Goal: Transaction & Acquisition: Purchase product/service

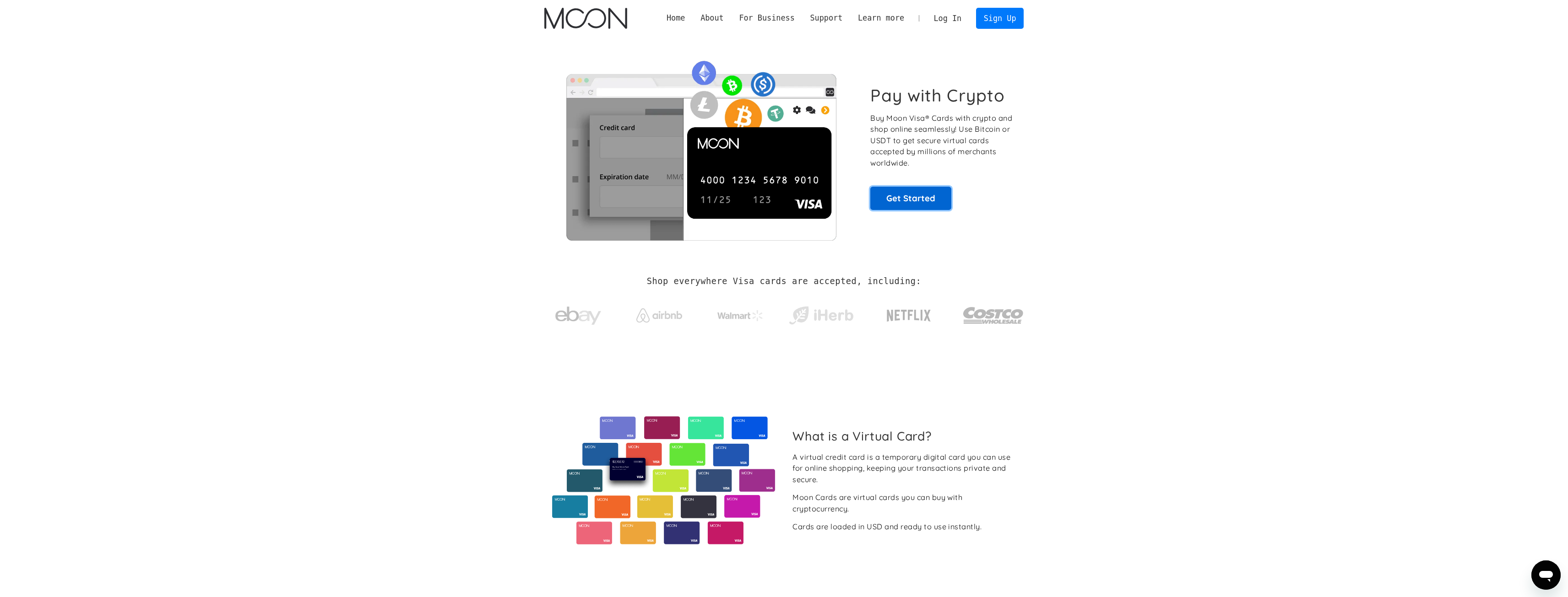
click at [919, 196] on link "Get Started" at bounding box center [910, 198] width 81 height 23
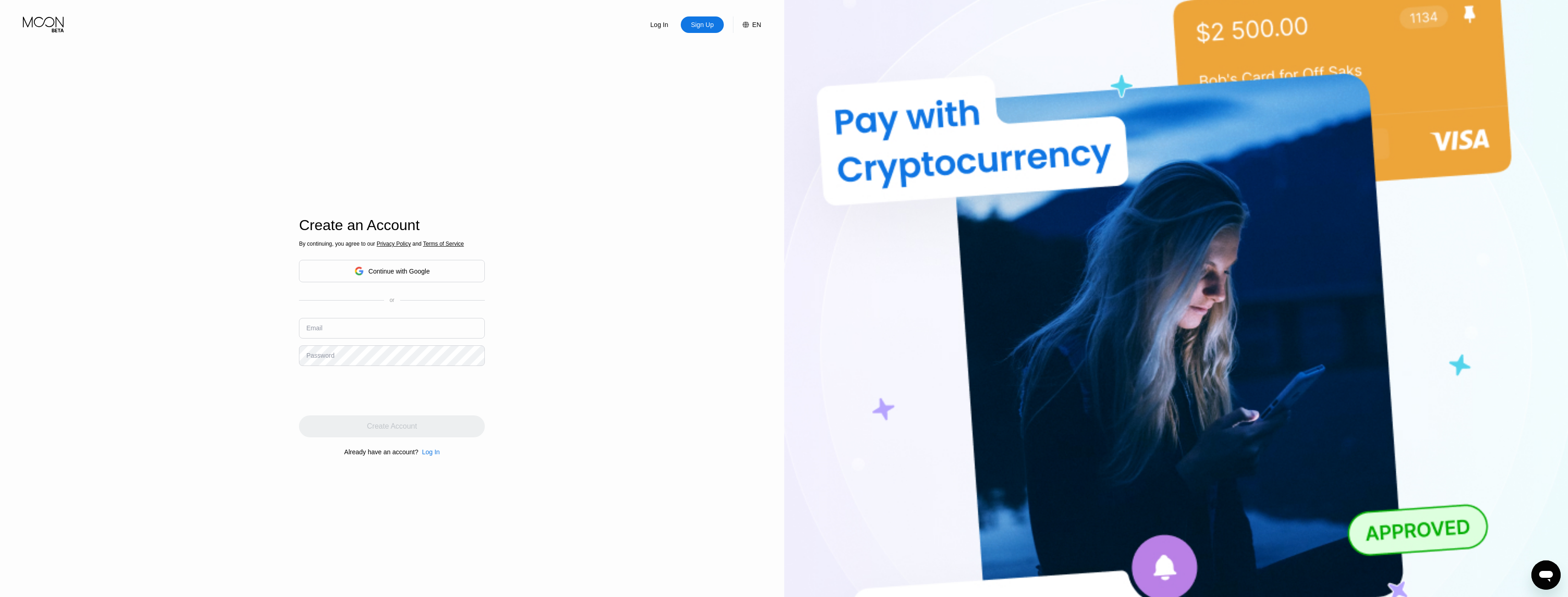
click at [419, 268] on div "Continue with Google" at bounding box center [399, 271] width 61 height 7
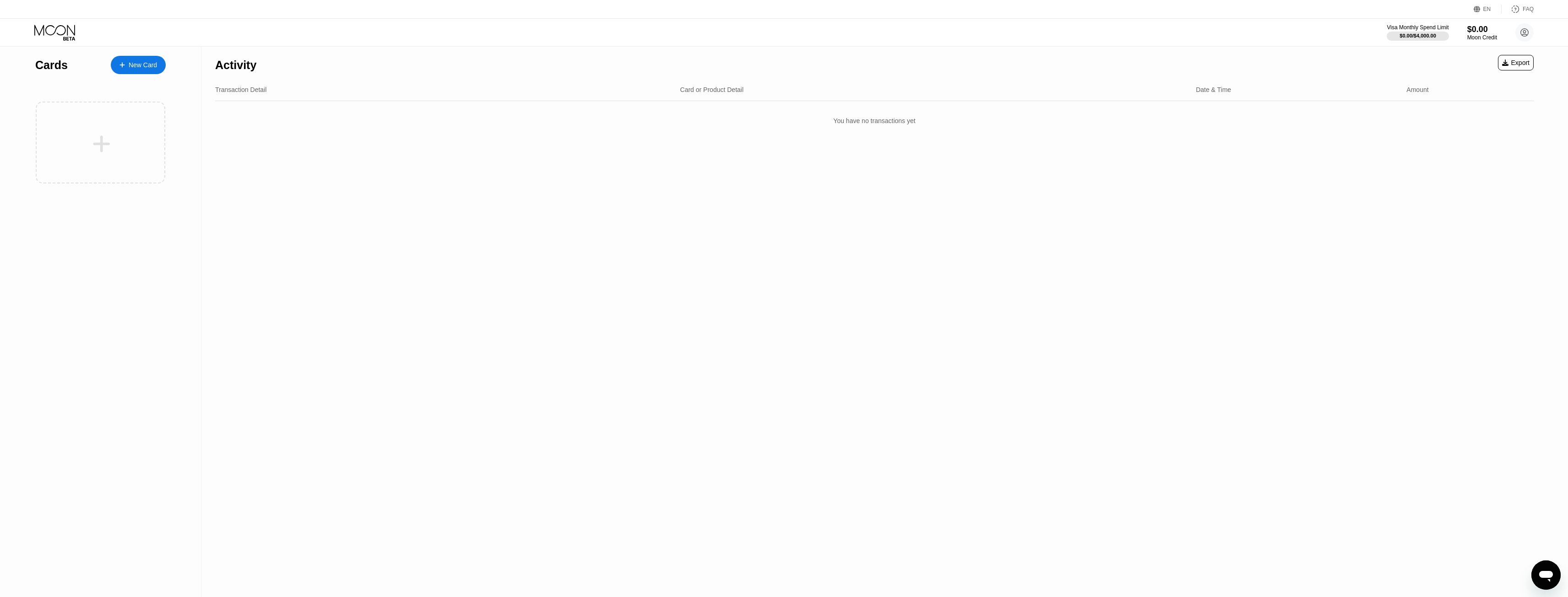
click at [1483, 11] on div "EN" at bounding box center [1478, 9] width 9 height 9
click at [1454, 54] on div "Select an item" at bounding box center [1433, 51] width 63 height 7
click at [1476, 54] on img at bounding box center [1473, 51] width 9 height 9
click at [1436, 193] on div "Activity Export Transaction Detail Card or Product Detail Date & Time Amount Yo…" at bounding box center [874, 322] width 1346 height 550
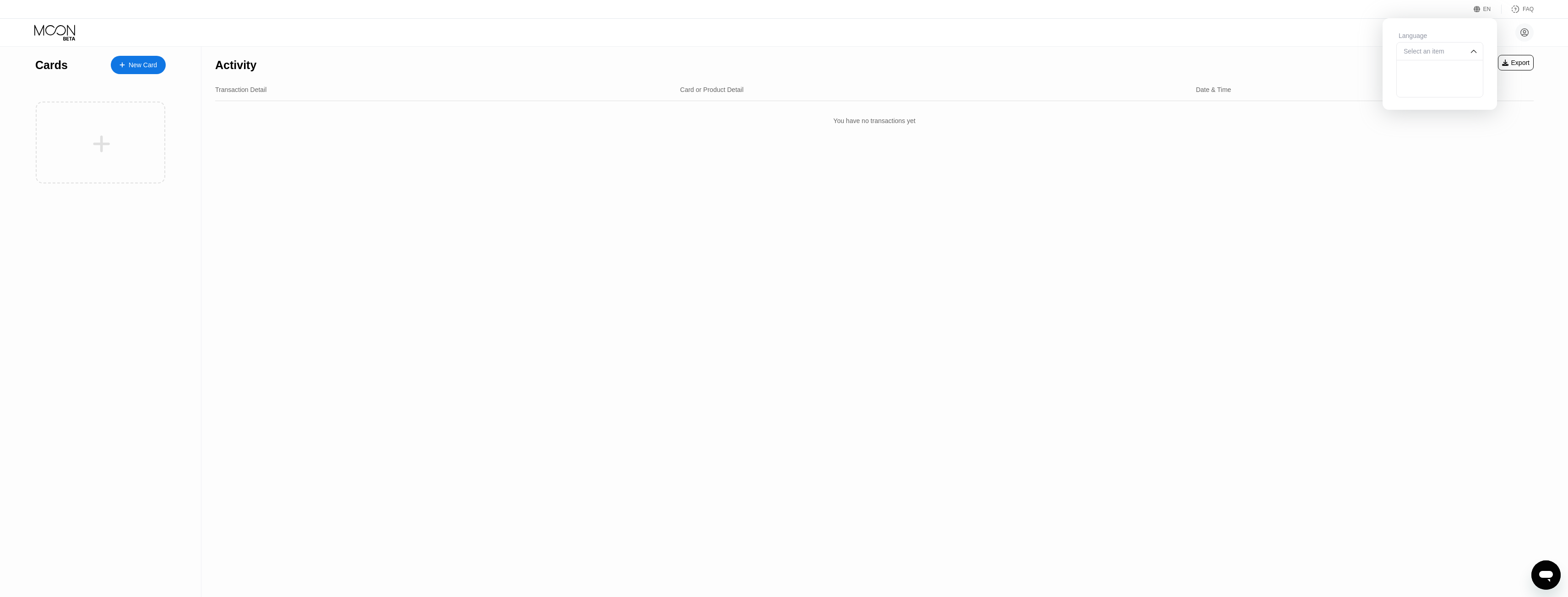
drag, startPoint x: 778, startPoint y: 314, endPoint x: 495, endPoint y: 258, distance: 288.5
click at [776, 314] on div "Activity Export Transaction Detail Card or Product Detail Date & Time Amount Yo…" at bounding box center [874, 322] width 1346 height 550
click at [998, 206] on div "Activity Export Transaction Detail Card or Product Detail Date & Time Amount Yo…" at bounding box center [874, 322] width 1346 height 550
drag, startPoint x: 1178, startPoint y: 249, endPoint x: 1187, endPoint y: 251, distance: 9.2
click at [1179, 249] on div "Activity Export Transaction Detail Card or Product Detail Date & Time Amount Yo…" at bounding box center [874, 322] width 1346 height 550
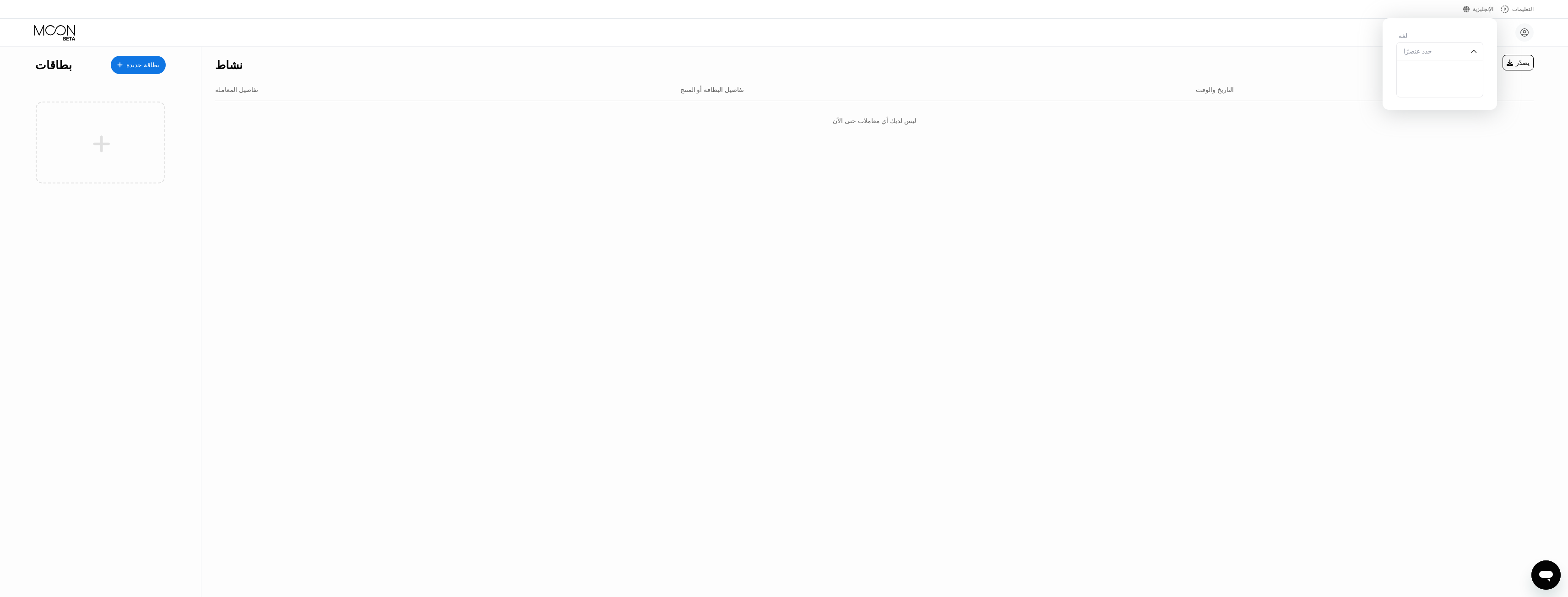
click at [796, 264] on div "نشاط يصدّر تفاصيل المعاملة تفاصيل البطاقة أو المنتج التاريخ والوقت كمية ليس لدي…" at bounding box center [874, 322] width 1346 height 550
click at [1477, 56] on img at bounding box center [1473, 51] width 9 height 9
click at [1480, 39] on div "لغة" at bounding box center [1440, 35] width 87 height 7
click at [1516, 129] on div "ليس لديك أي معاملات حتى الآن" at bounding box center [874, 121] width 1319 height 26
click at [1526, 32] on circle at bounding box center [1525, 32] width 18 height 18
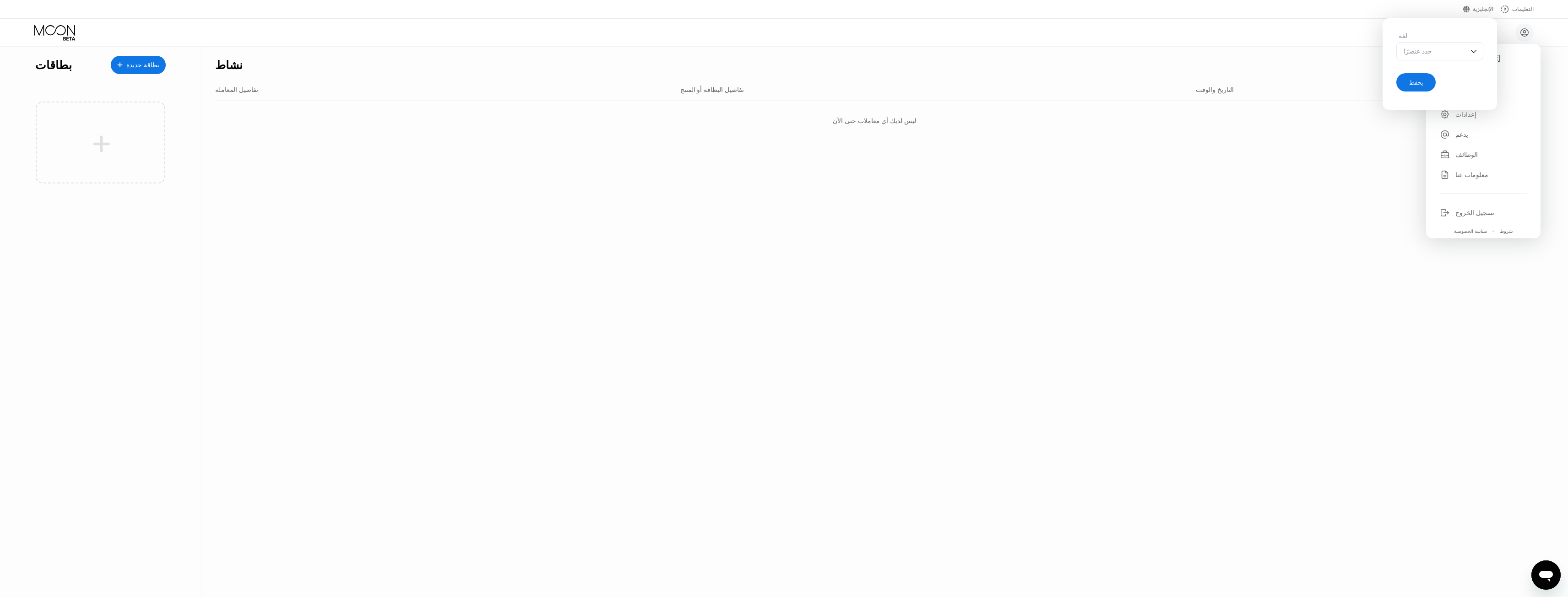
click at [1415, 85] on font "يحفظ" at bounding box center [1416, 83] width 14 height 7
click at [1467, 116] on div "[PERSON_NAME] [EMAIL_ADDRESS][DOMAIN_NAME]  بيت إعدادات يدعم الوظائف معلومات ع…" at bounding box center [1484, 141] width 115 height 194
click at [1471, 113] on font "إعدادات" at bounding box center [1466, 114] width 21 height 7
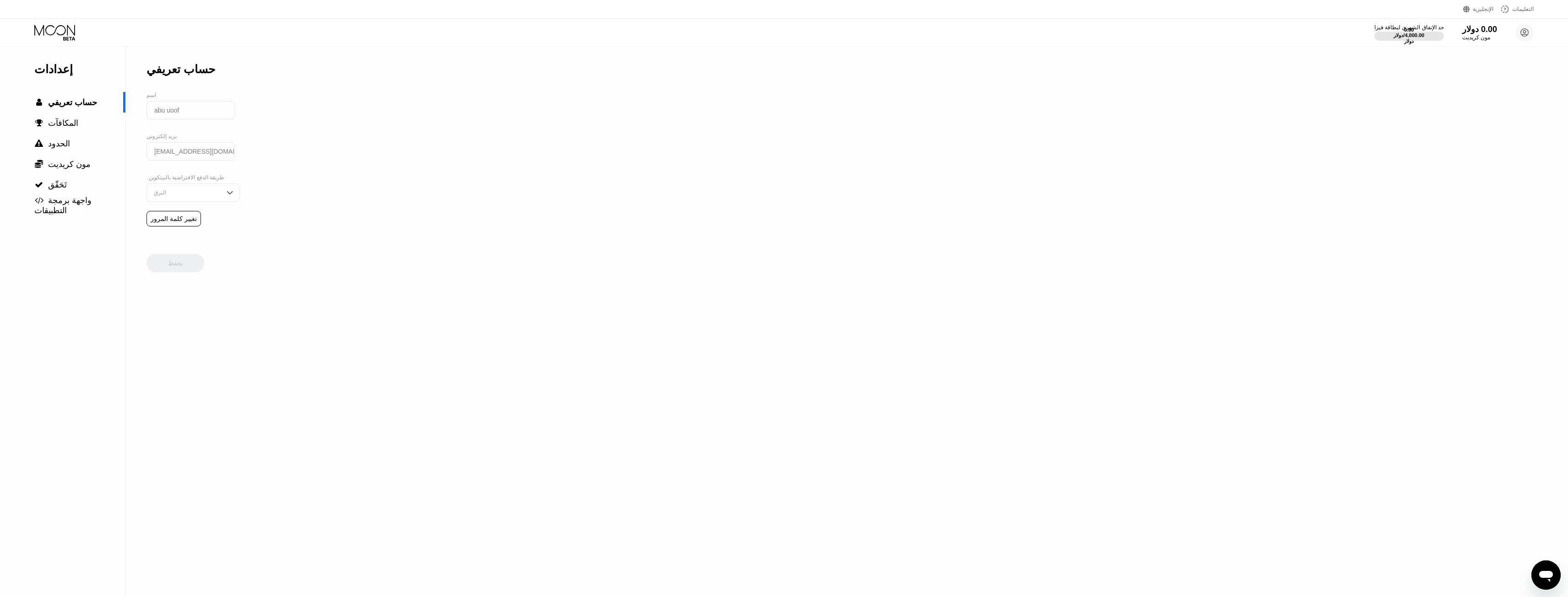
click at [210, 202] on div "البرق" at bounding box center [193, 193] width 93 height 18
click at [66, 128] on font "المكافآت" at bounding box center [63, 123] width 31 height 9
click at [61, 152] on div " الحدود" at bounding box center [63, 144] width 125 height 21
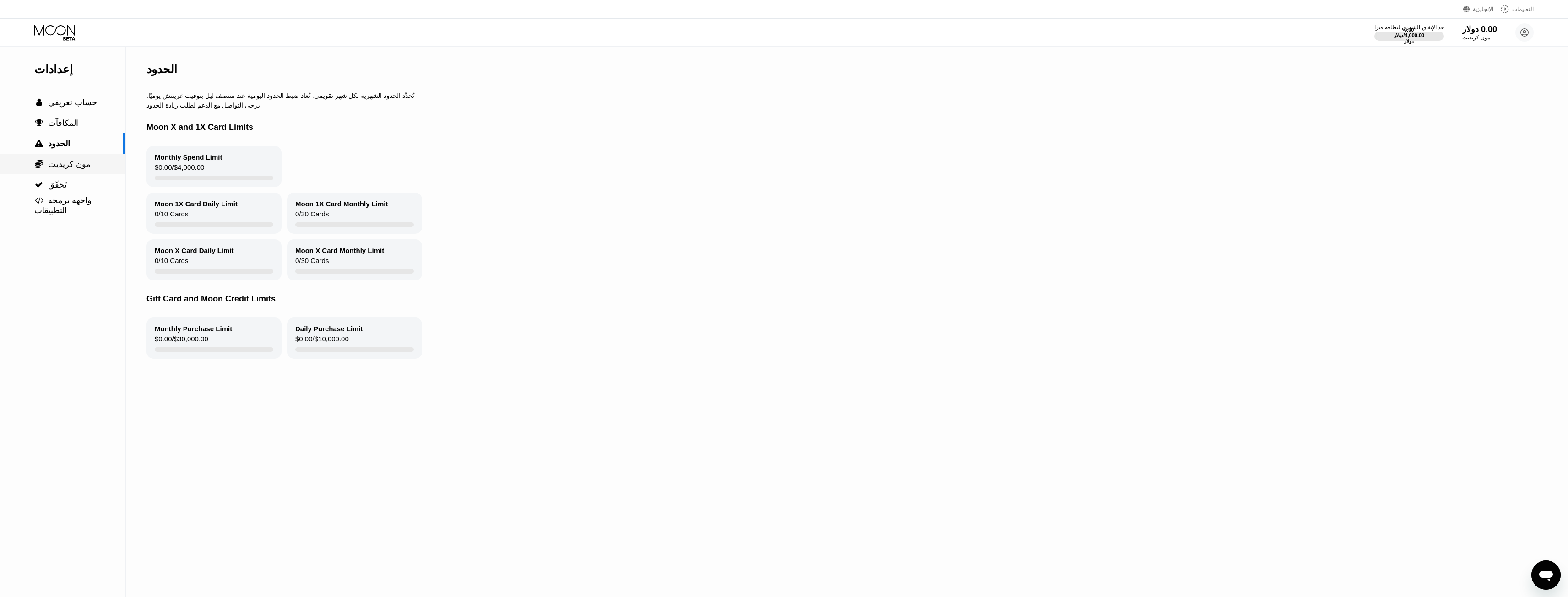
click at [65, 173] on div " مون كريديت" at bounding box center [63, 164] width 125 height 21
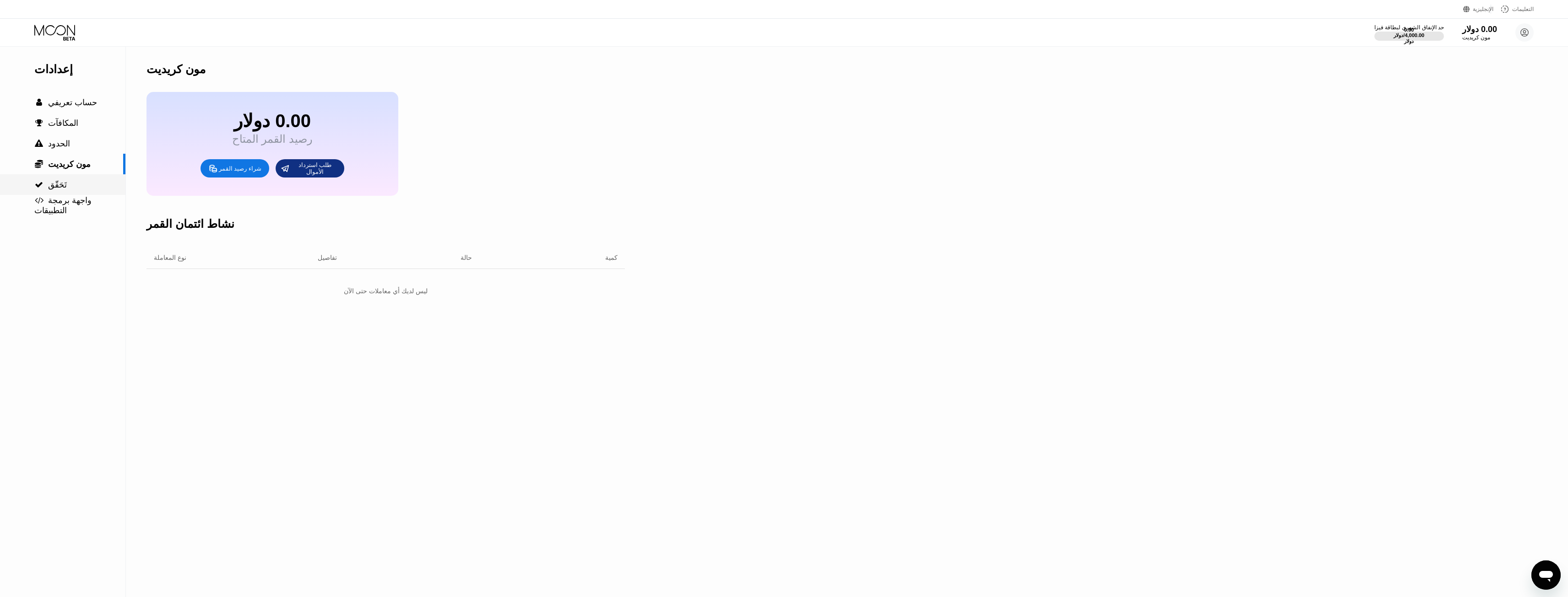
click at [60, 185] on font "تَحَقّق" at bounding box center [57, 185] width 18 height 9
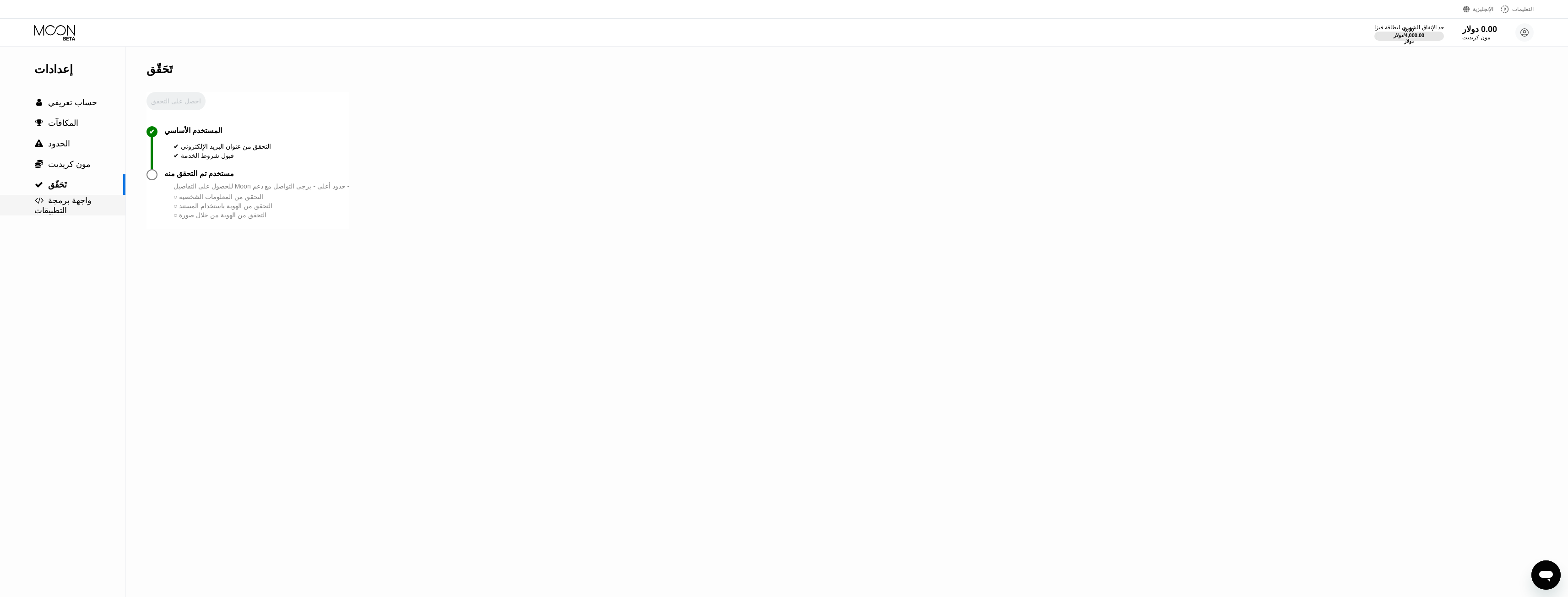
click at [82, 209] on font "واجهة برمجة التطبيقات" at bounding box center [64, 205] width 59 height 19
click at [67, 100] on font "حساب تعريفي" at bounding box center [72, 102] width 49 height 9
click at [56, 36] on icon at bounding box center [55, 33] width 43 height 16
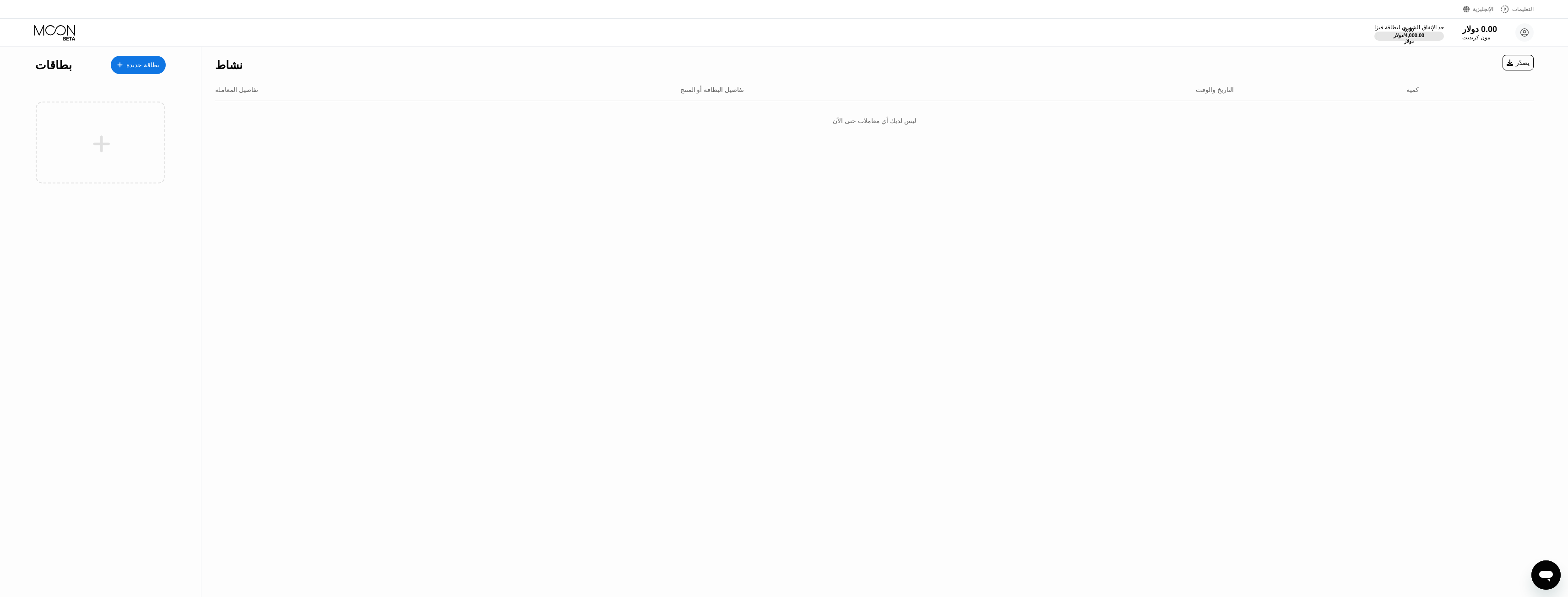
click at [138, 69] on font "بطاقة جديدة" at bounding box center [142, 64] width 33 height 7
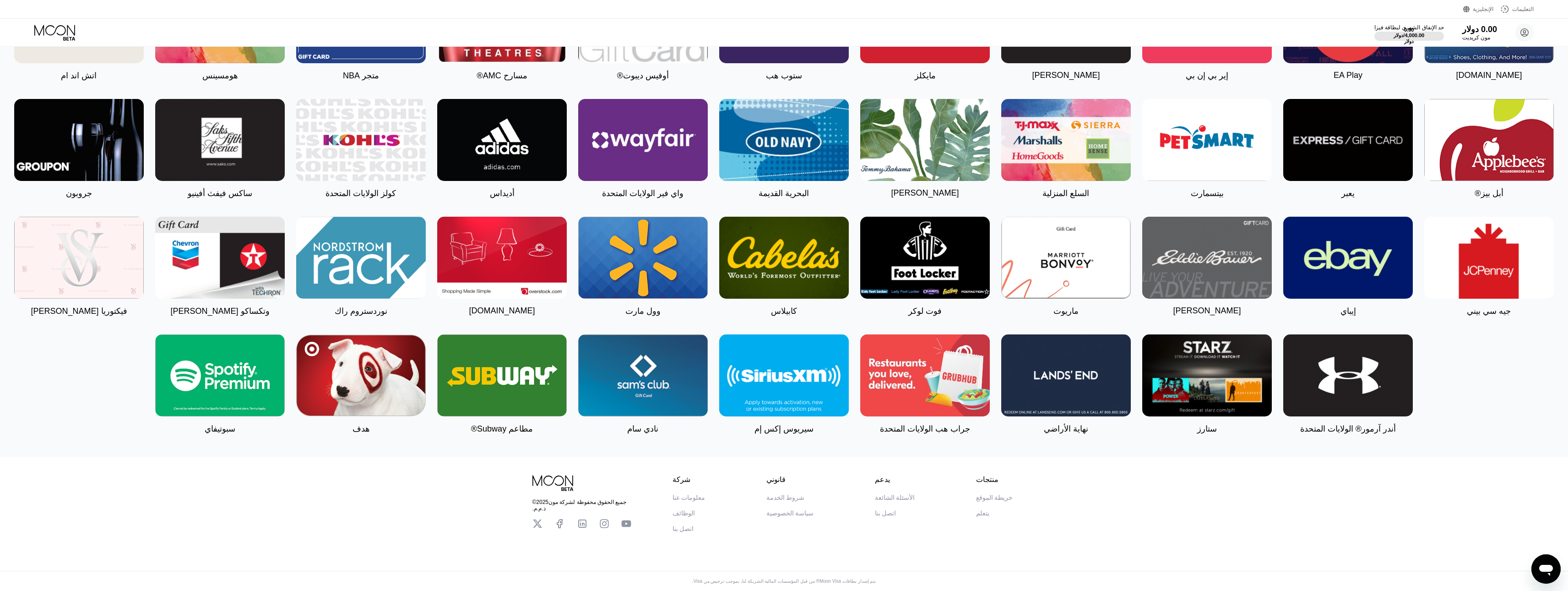
scroll to position [938, 0]
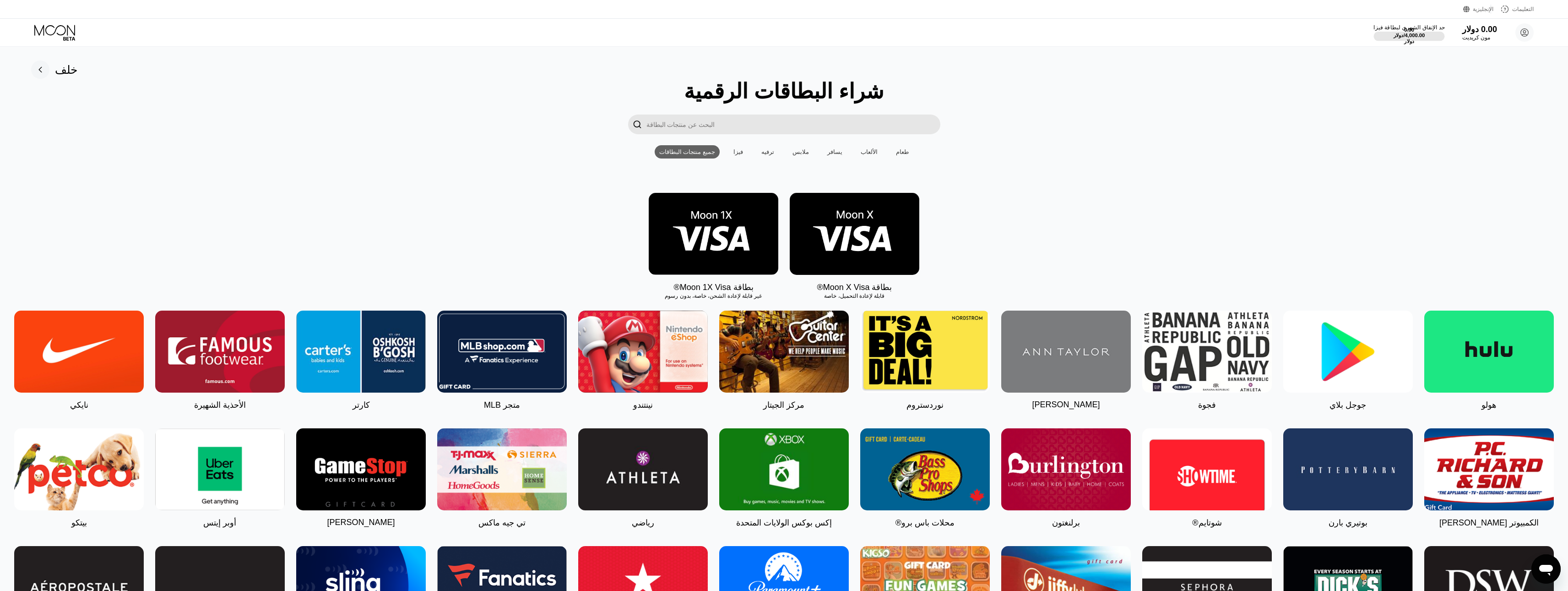
click at [1405, 35] on font "/" at bounding box center [1404, 35] width 2 height 6
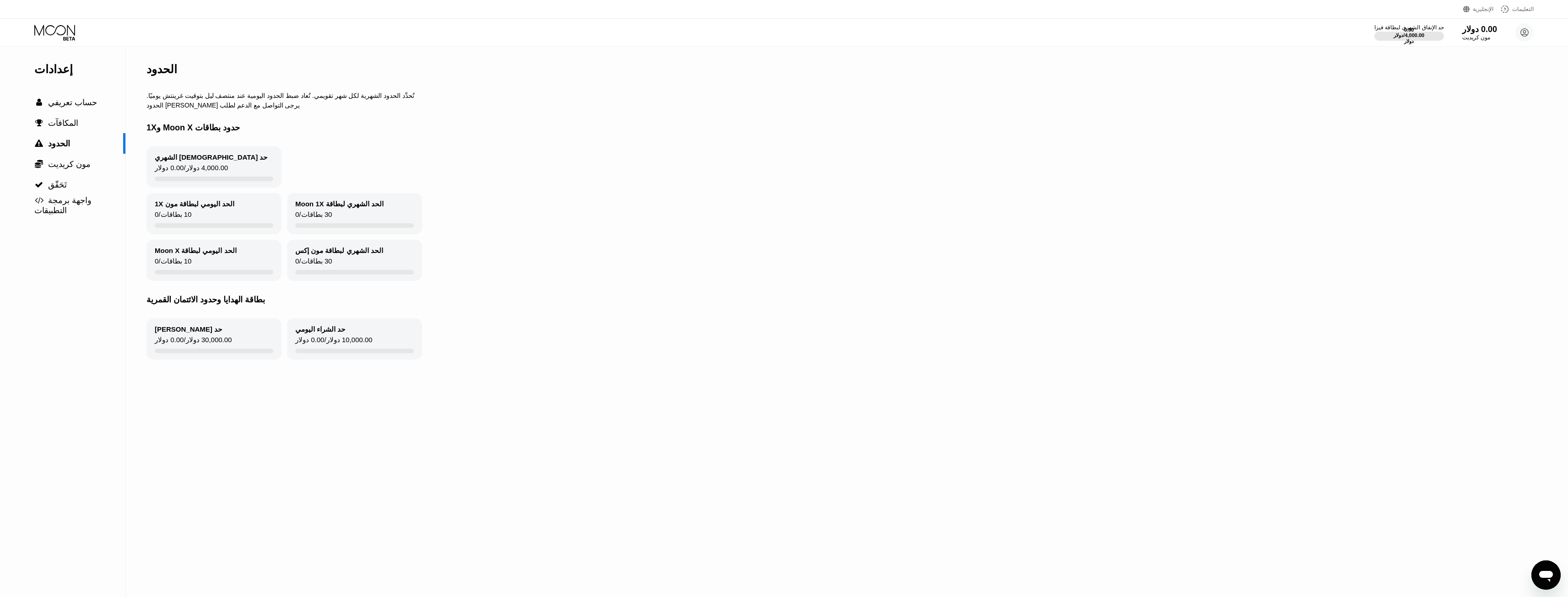
click at [42, 69] on font "إعدادات" at bounding box center [54, 69] width 39 height 13
click at [44, 39] on icon at bounding box center [55, 33] width 43 height 16
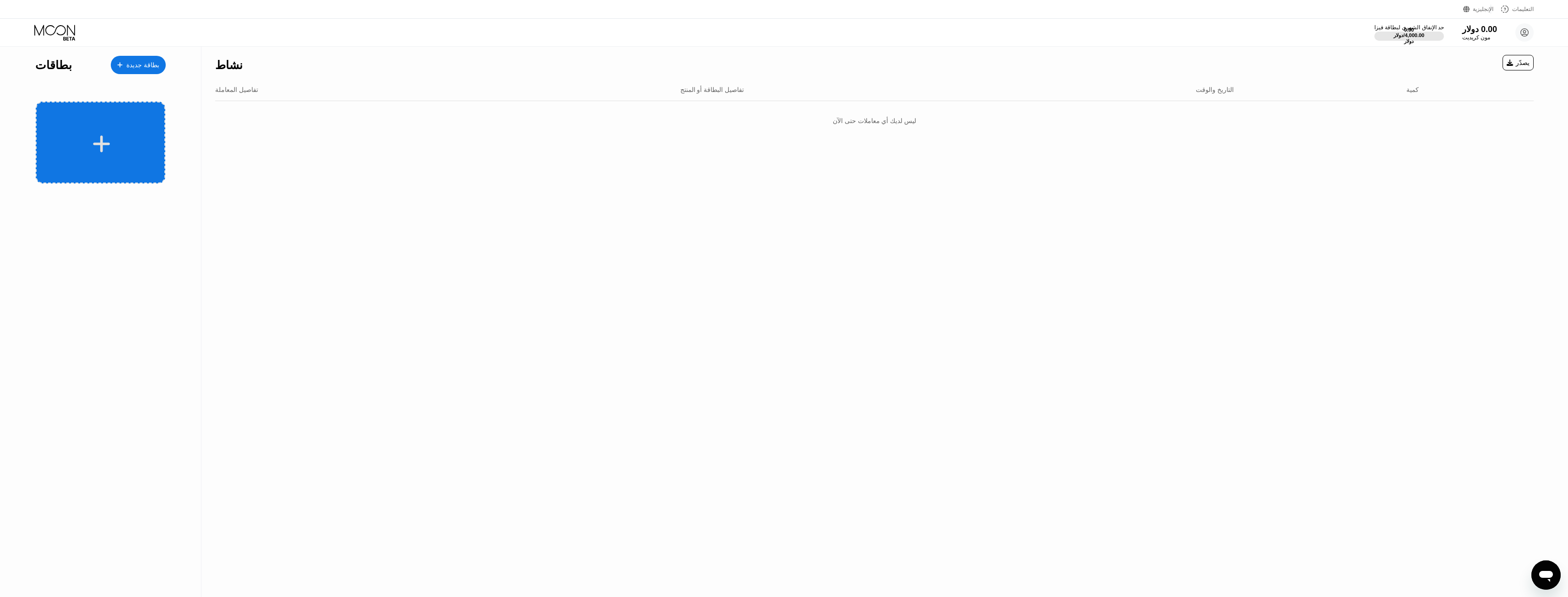
click at [126, 121] on div at bounding box center [100, 143] width 129 height 82
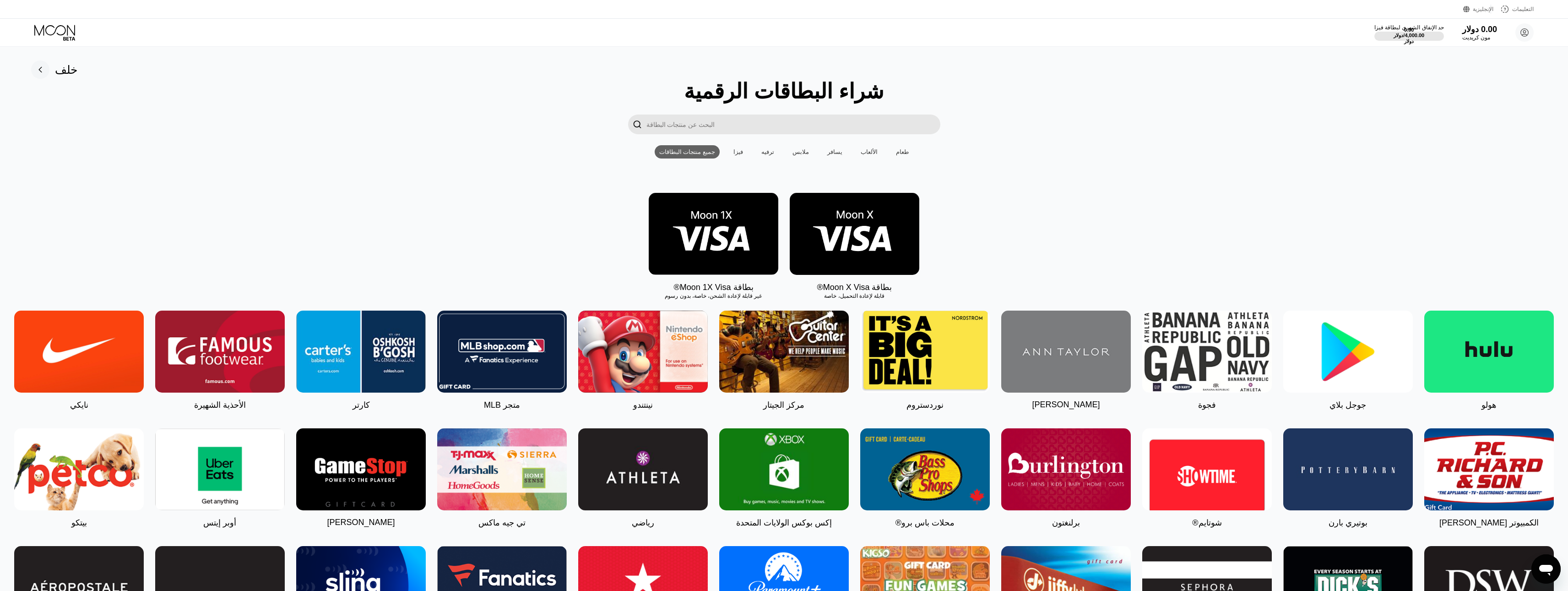
click at [838, 252] on img at bounding box center [854, 234] width 129 height 82
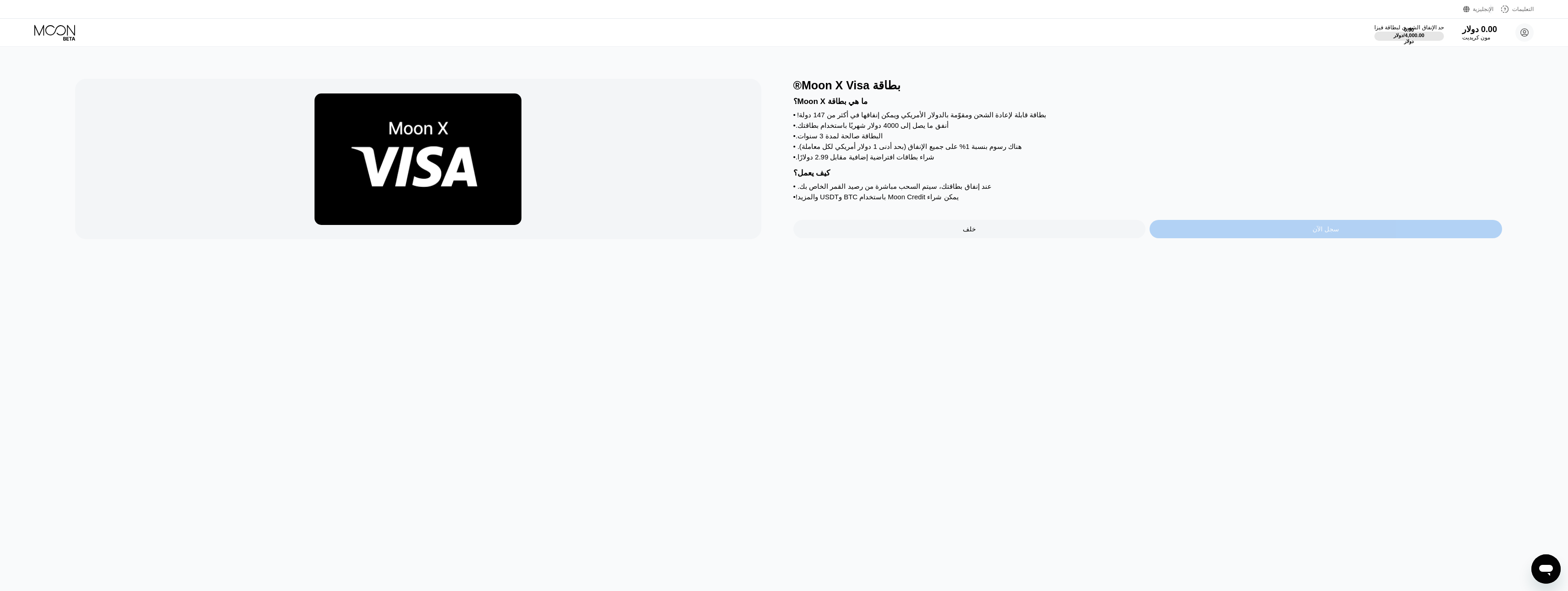
click at [1318, 233] on font "سجل الآن" at bounding box center [1326, 229] width 26 height 7
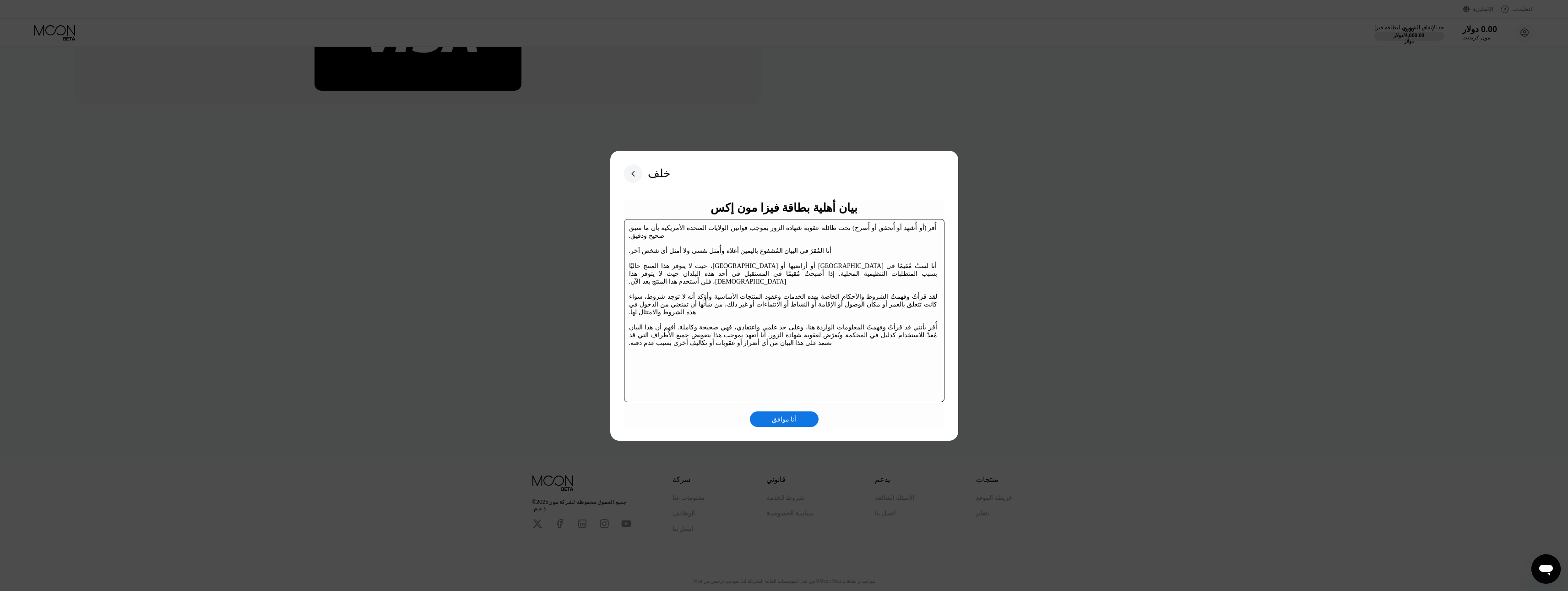
scroll to position [141, 0]
click at [809, 413] on div "أنا موافق" at bounding box center [784, 418] width 69 height 15
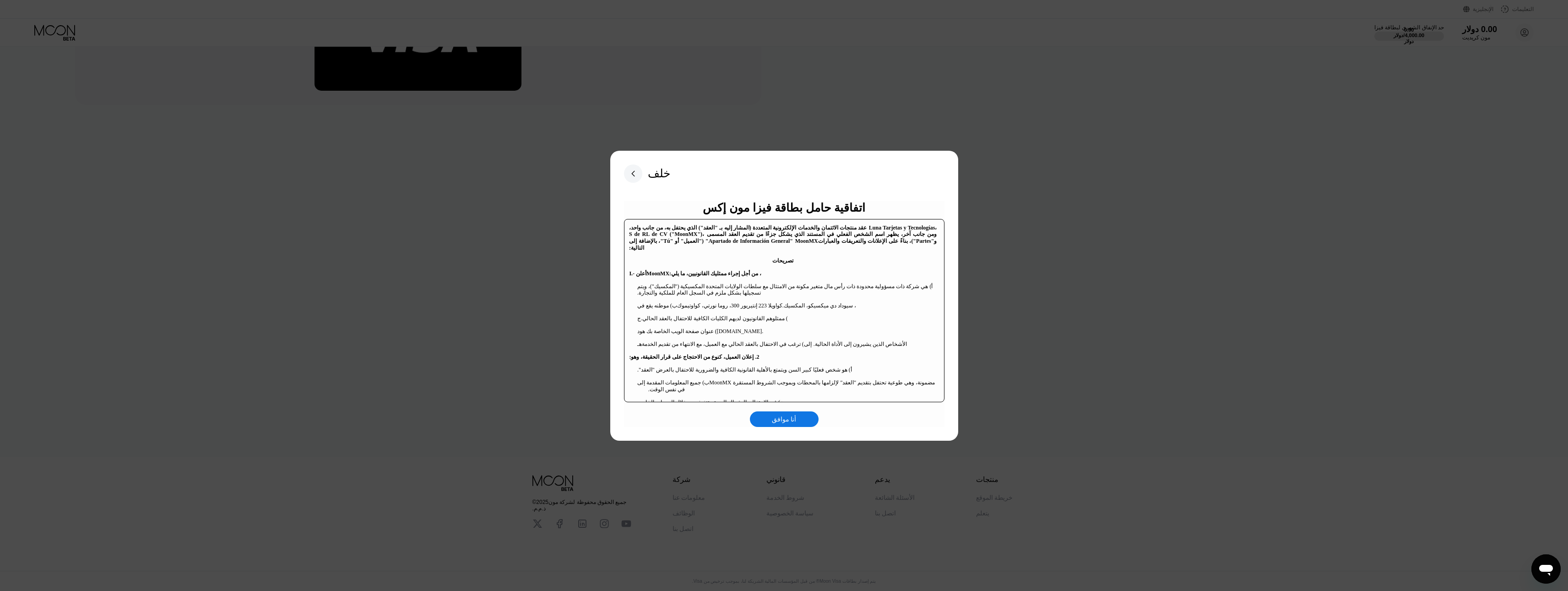
scroll to position [229, 0]
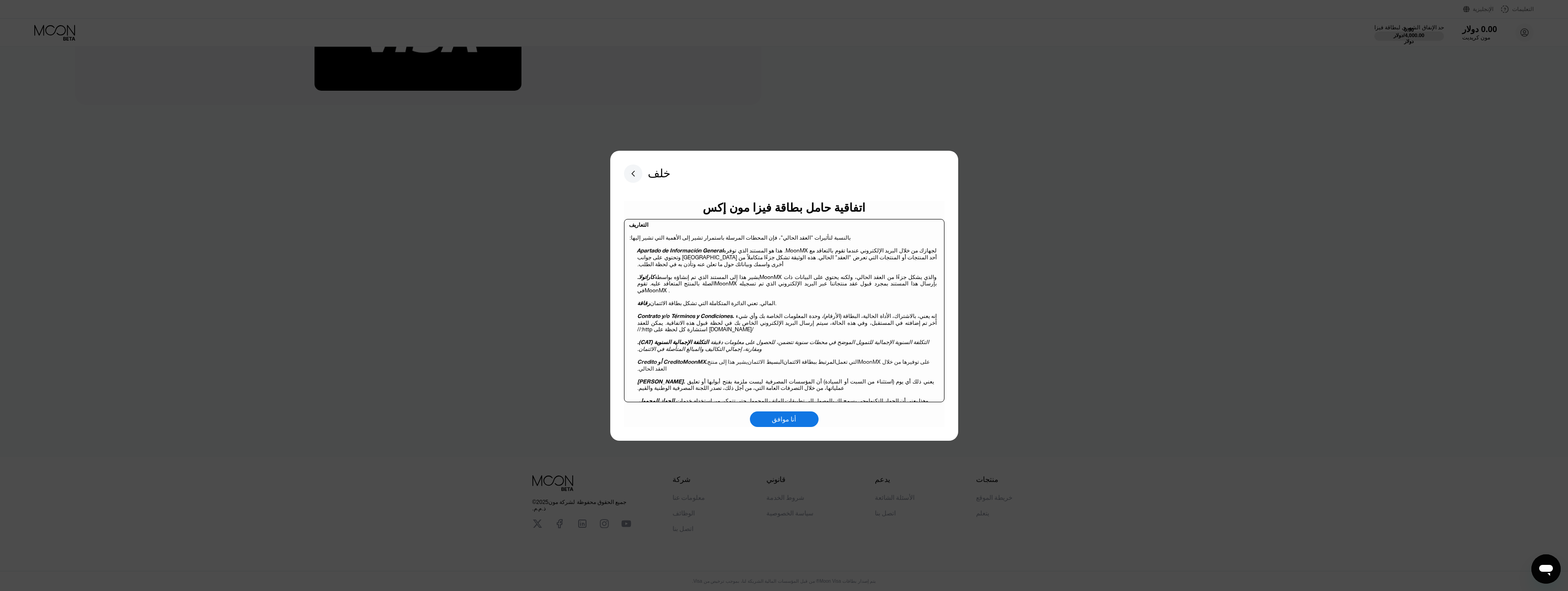
click at [787, 413] on div "أنا موافق" at bounding box center [784, 418] width 69 height 15
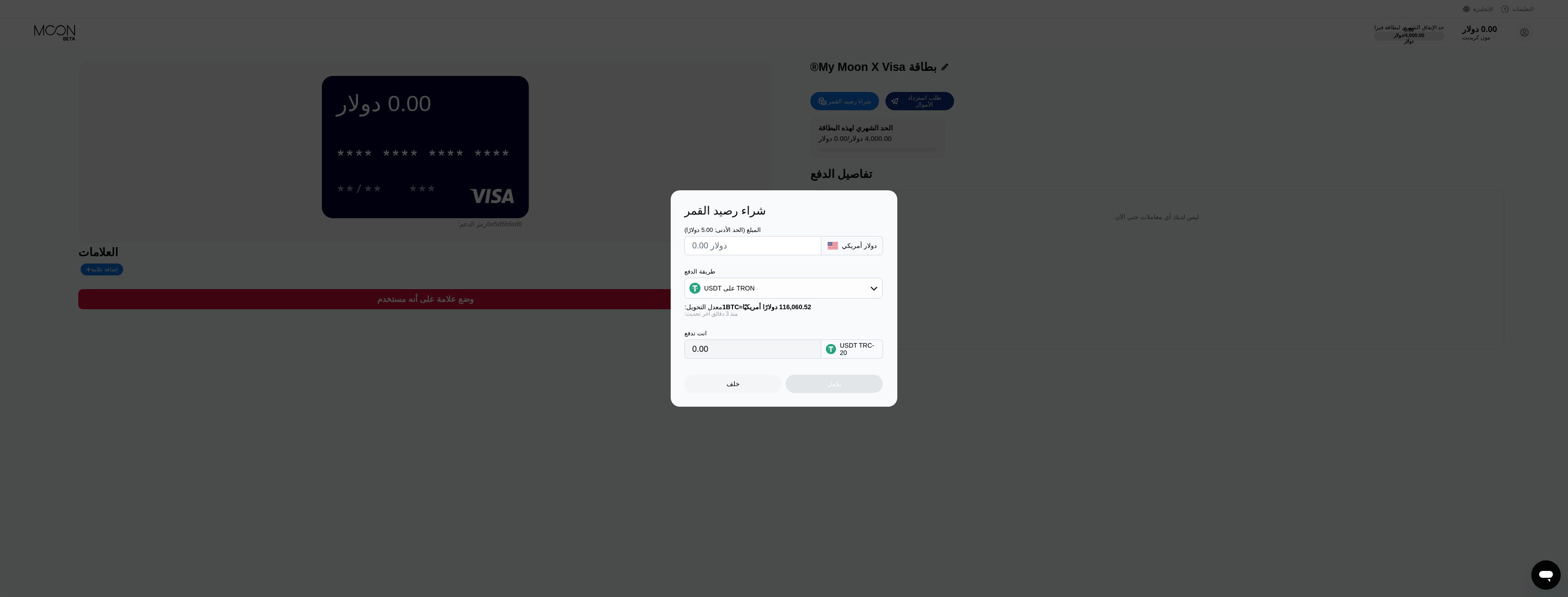
click at [788, 351] on input "0.00" at bounding box center [752, 349] width 121 height 18
click at [800, 245] on input "text" at bounding box center [752, 246] width 121 height 18
drag, startPoint x: 734, startPoint y: 345, endPoint x: 605, endPoint y: 344, distance: 129.0
click at [605, 343] on div "شراء رصيد القمر المبلغ (الحد الأدنى: 5.00 دولارًا) دولار أمريكي طريقة الدفع USD…" at bounding box center [784, 298] width 1568 height 217
click at [779, 359] on input "0.00" at bounding box center [752, 349] width 121 height 18
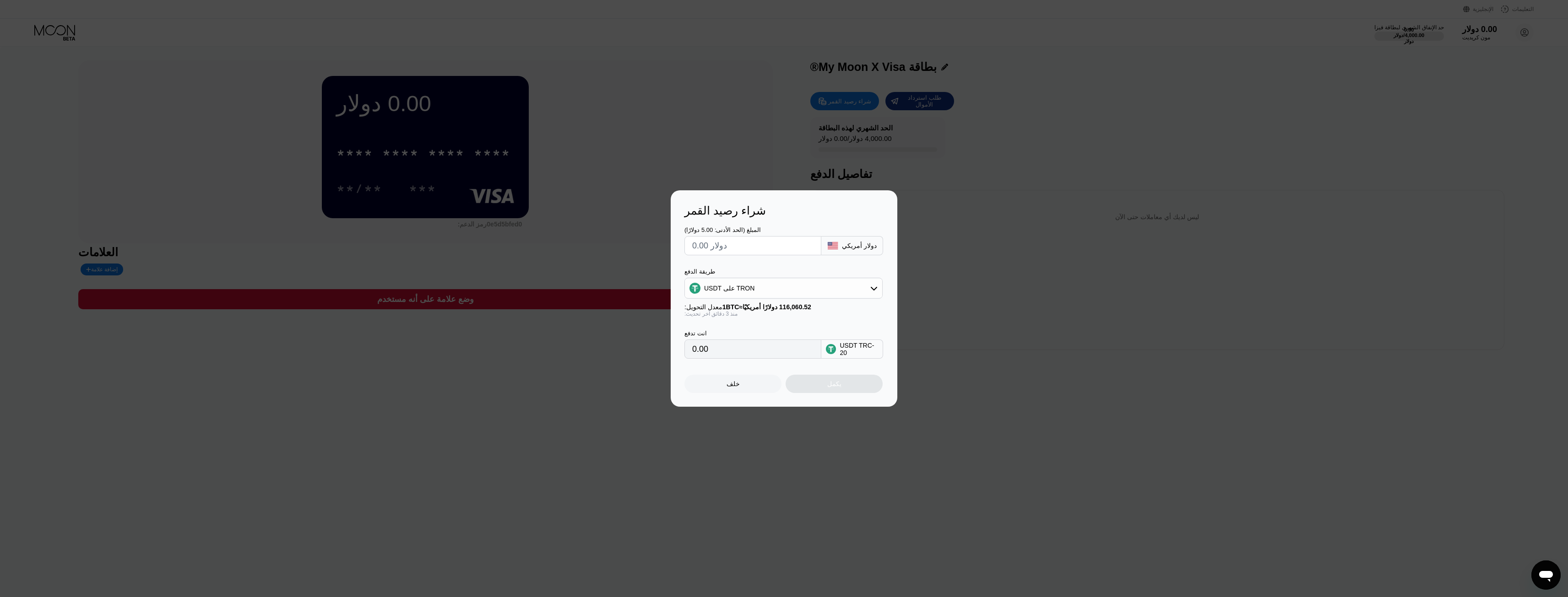
click at [728, 352] on input "0.00" at bounding box center [752, 349] width 121 height 18
click at [853, 356] on div "USDT TRC-20" at bounding box center [859, 349] width 39 height 14
click at [703, 351] on input "0.00" at bounding box center [752, 349] width 121 height 18
click at [698, 352] on input "0.00" at bounding box center [752, 349] width 121 height 18
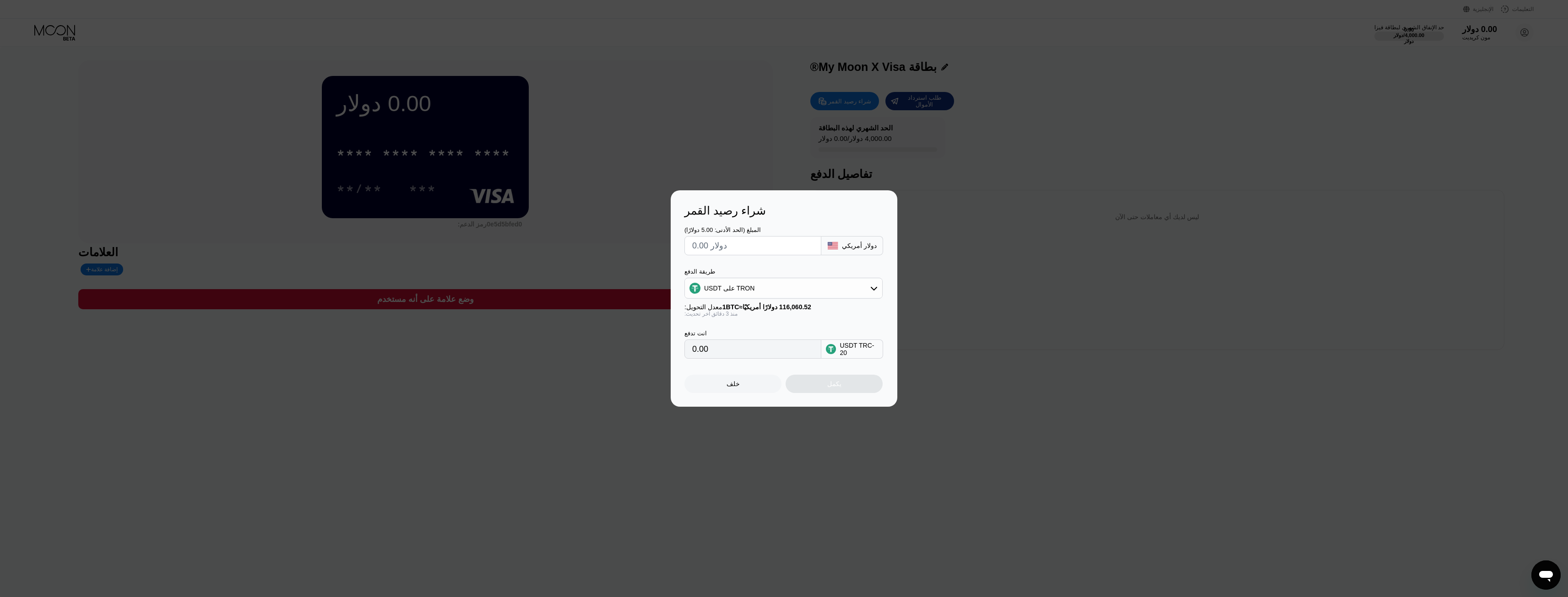
scroll to position [140, 0]
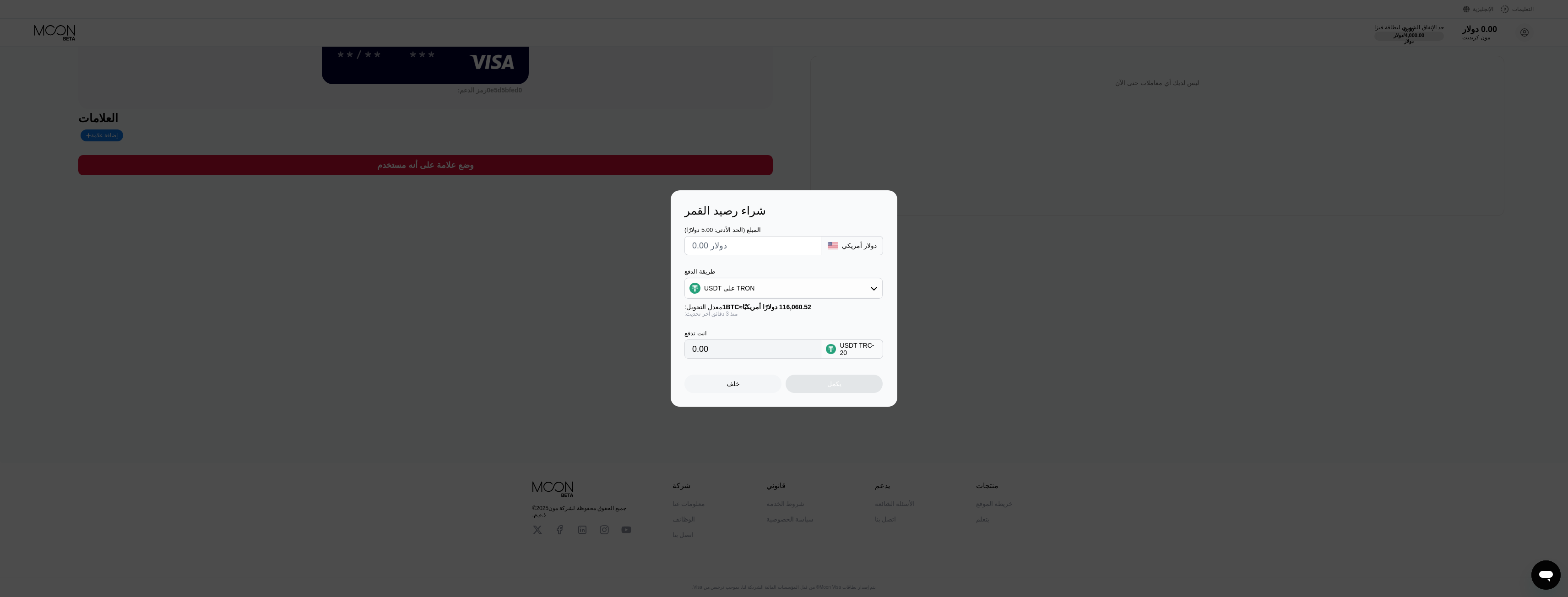
click at [704, 350] on input "0.00" at bounding box center [752, 349] width 121 height 18
click at [743, 241] on input "text" at bounding box center [752, 246] width 121 height 18
type input "$1"
type input "1.01"
type input "$10"
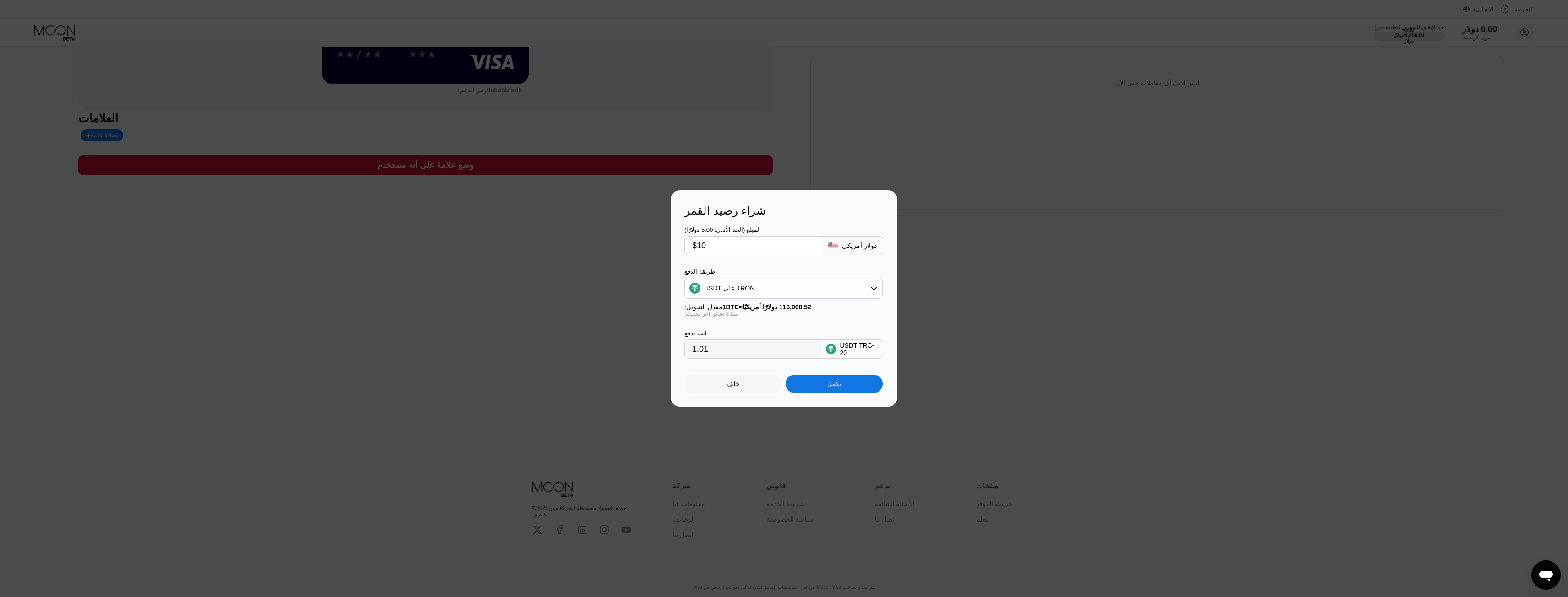
type input "10.10"
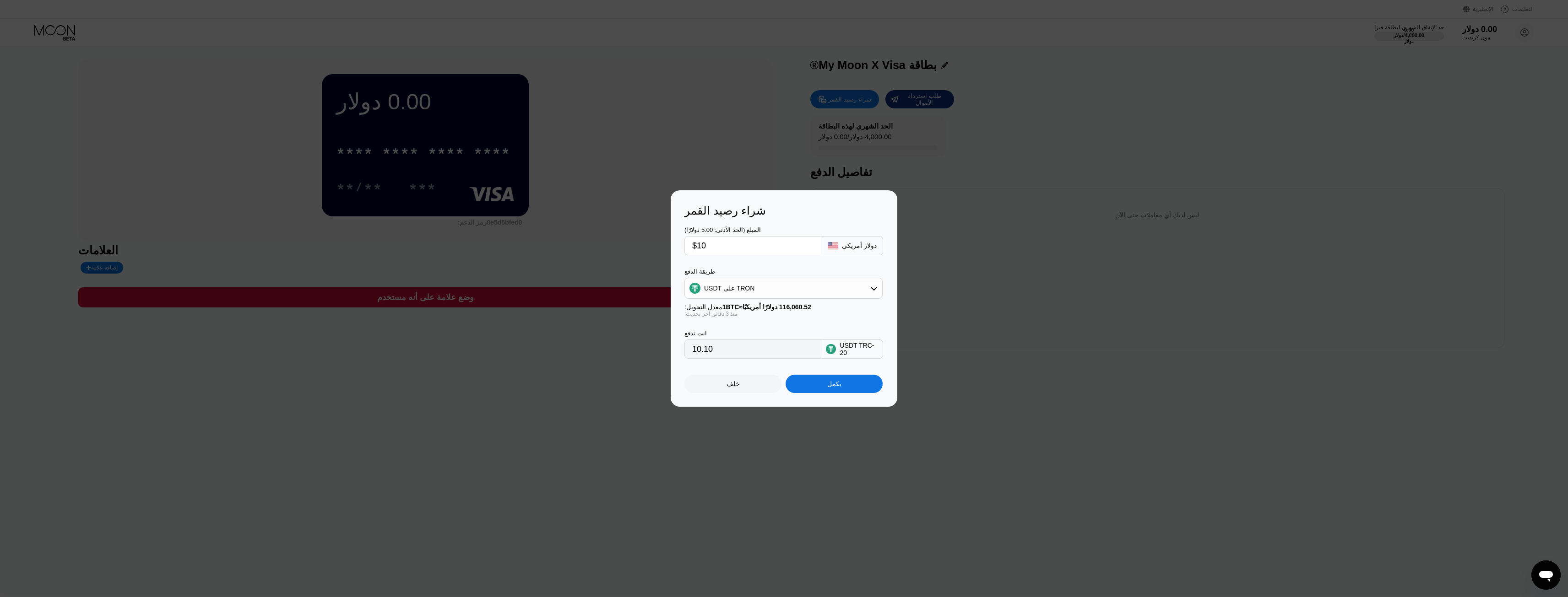
scroll to position [0, 0]
type input "$10"
click at [856, 388] on div "يكمل" at bounding box center [834, 384] width 97 height 18
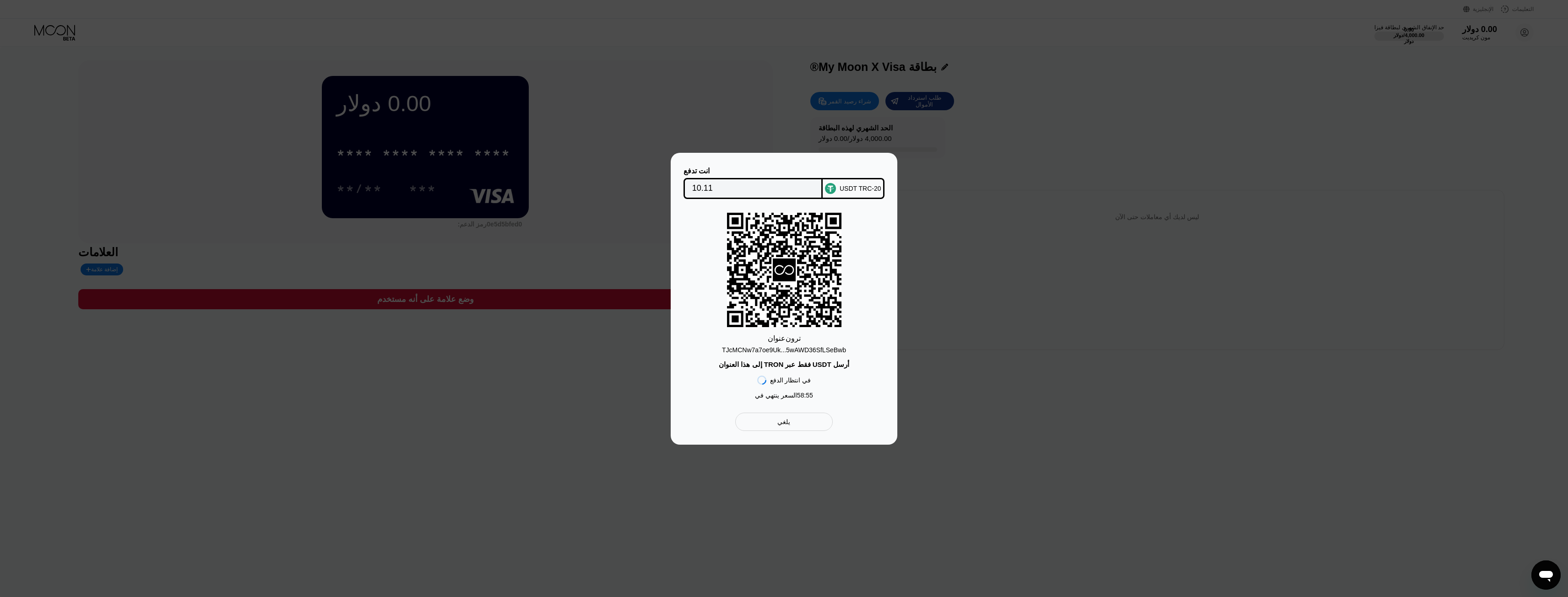
click at [813, 427] on div "يلغي" at bounding box center [784, 421] width 97 height 18
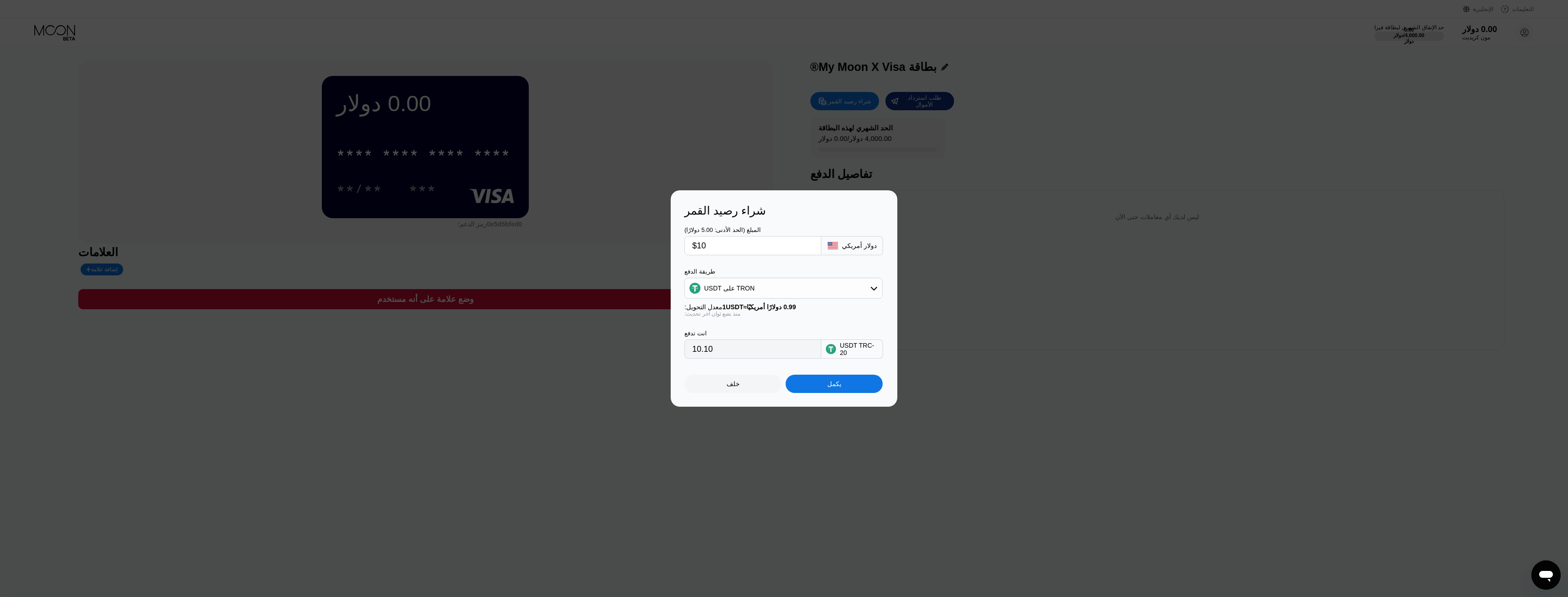
click at [736, 384] on font "خلف" at bounding box center [733, 384] width 14 height 7
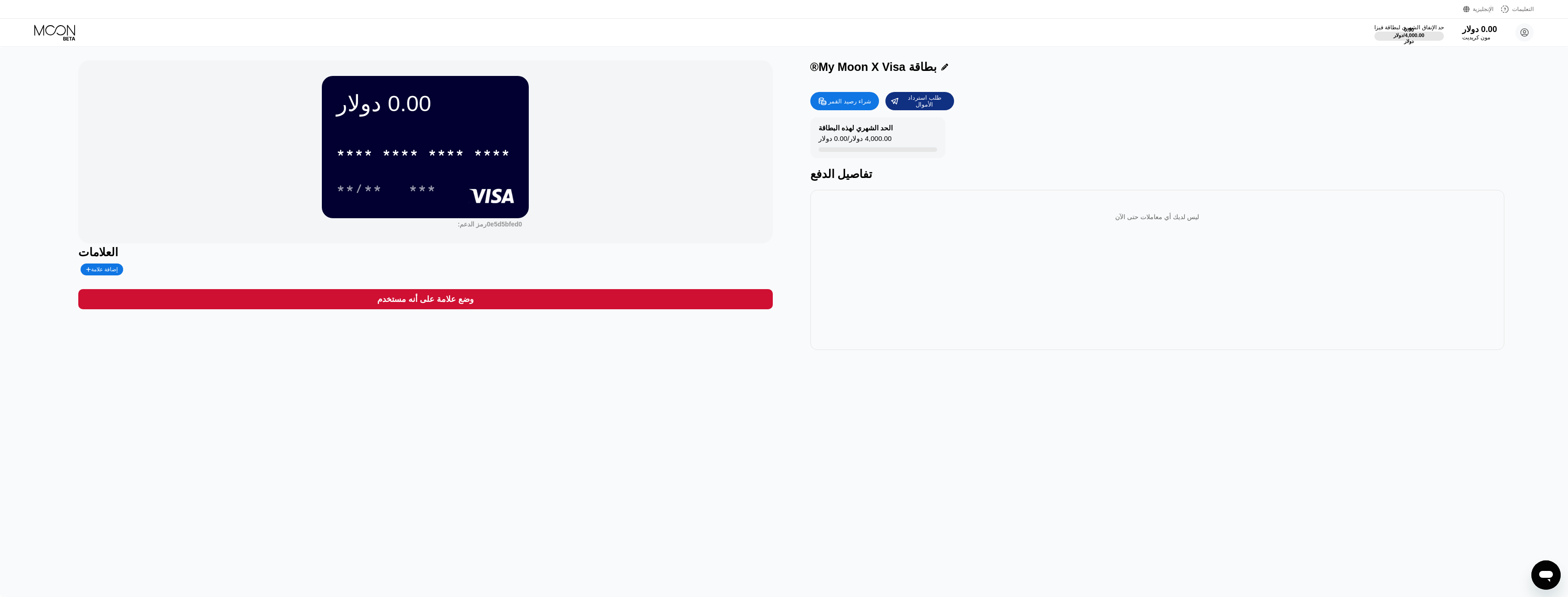
click at [422, 164] on div "* * * * * * * * * * * * ****" at bounding box center [423, 152] width 185 height 23
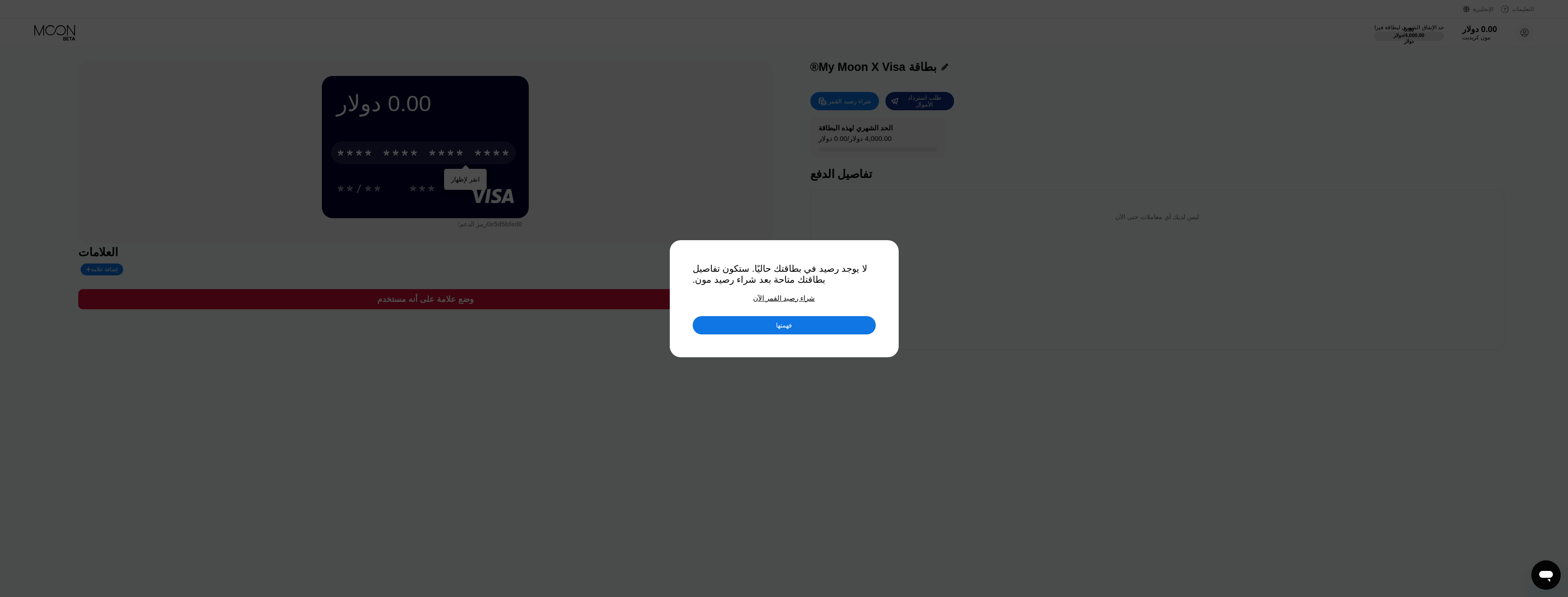
click at [792, 323] on font "فهمتها" at bounding box center [784, 325] width 16 height 7
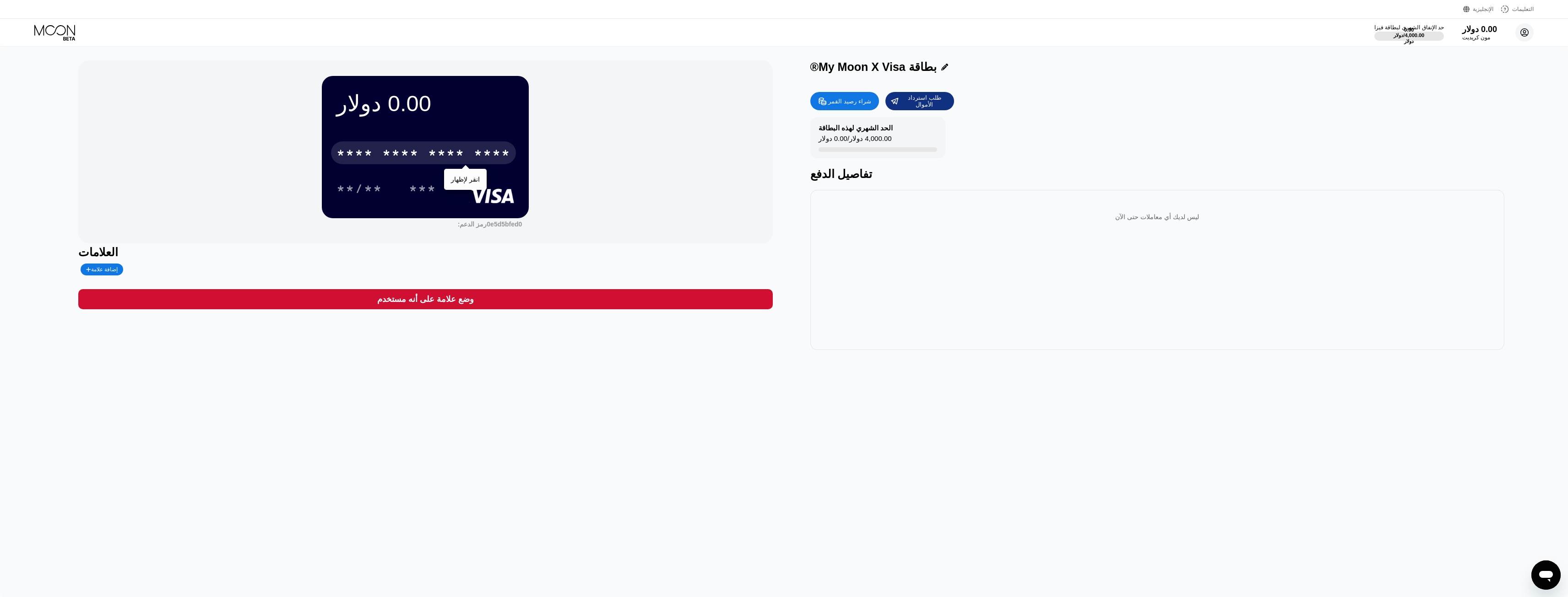
click at [1533, 35] on circle at bounding box center [1525, 32] width 18 height 18
click at [751, 409] on div "0.00 دولار * * * * * * * * * * * * **** انقر لإظهار **/** *** رمز الدعم: 0e5d5b…" at bounding box center [784, 322] width 1568 height 550
click at [890, 152] on div at bounding box center [878, 150] width 119 height 5
click at [57, 27] on icon at bounding box center [55, 30] width 41 height 10
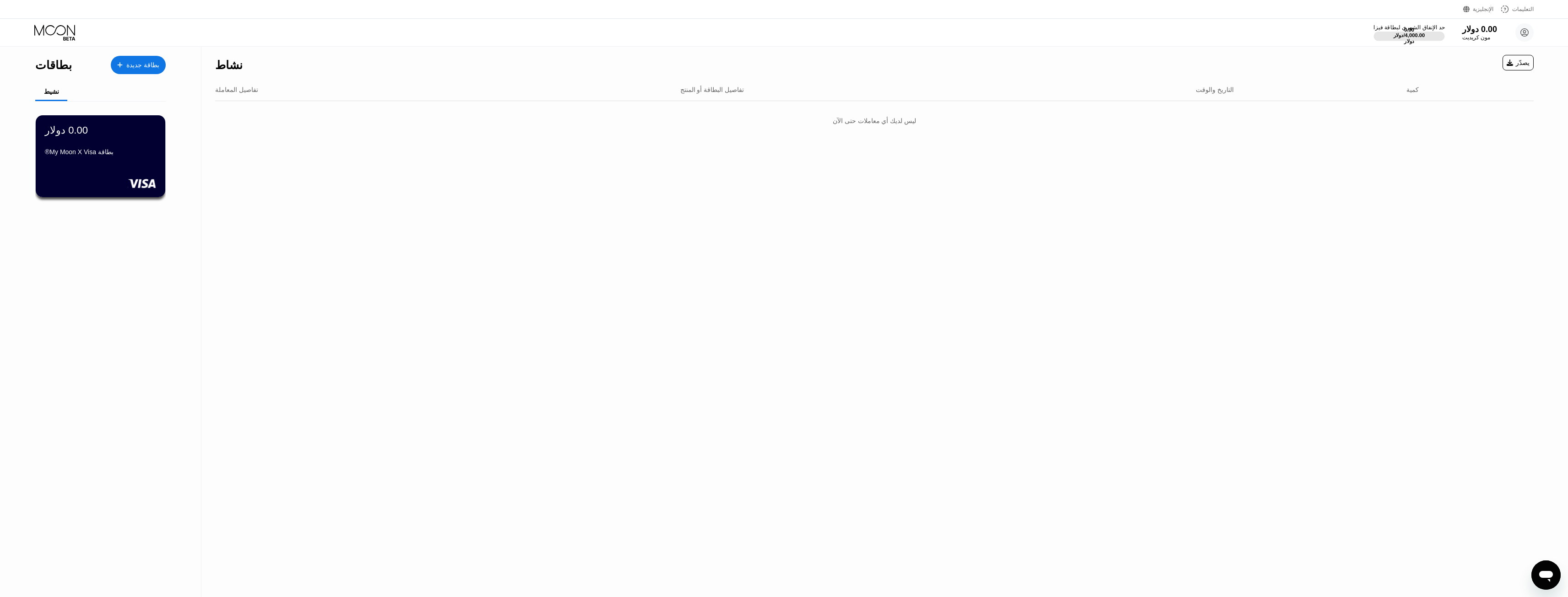
click at [1416, 38] on font "4,000.00 دولار" at bounding box center [1415, 38] width 22 height 12
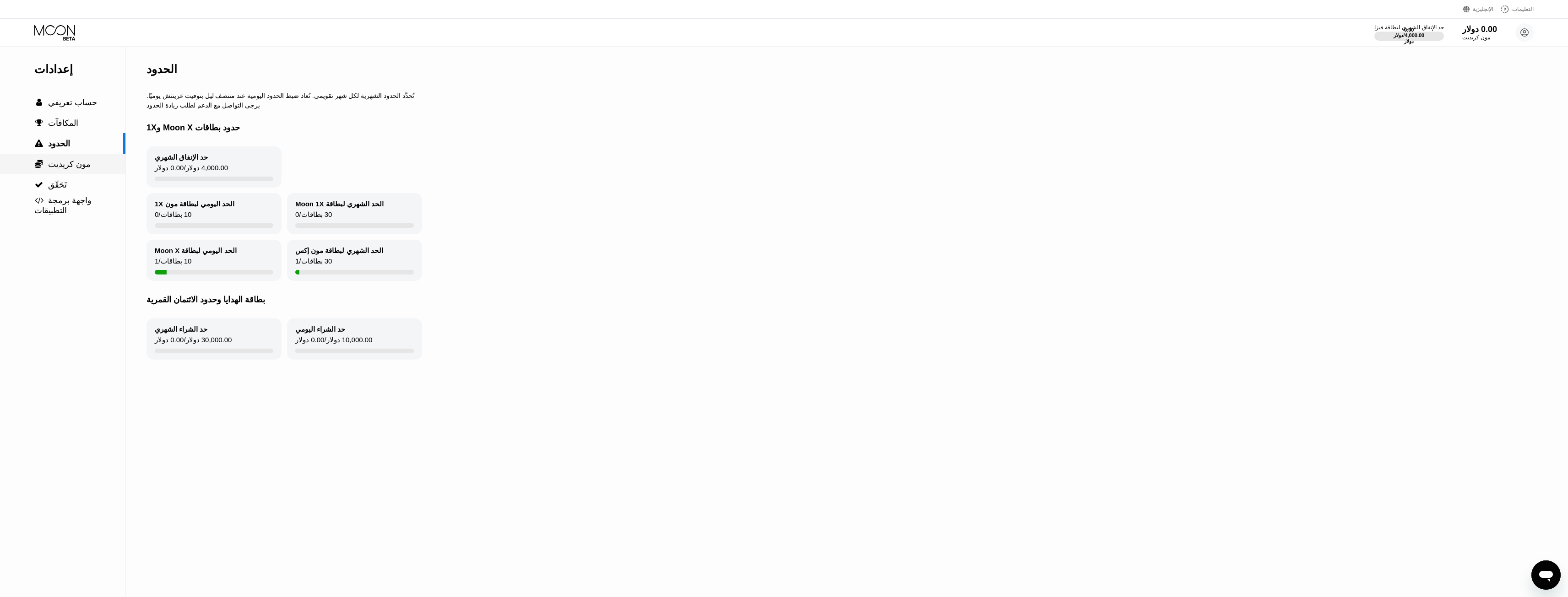
click at [70, 169] on font "مون كريديت" at bounding box center [69, 164] width 43 height 9
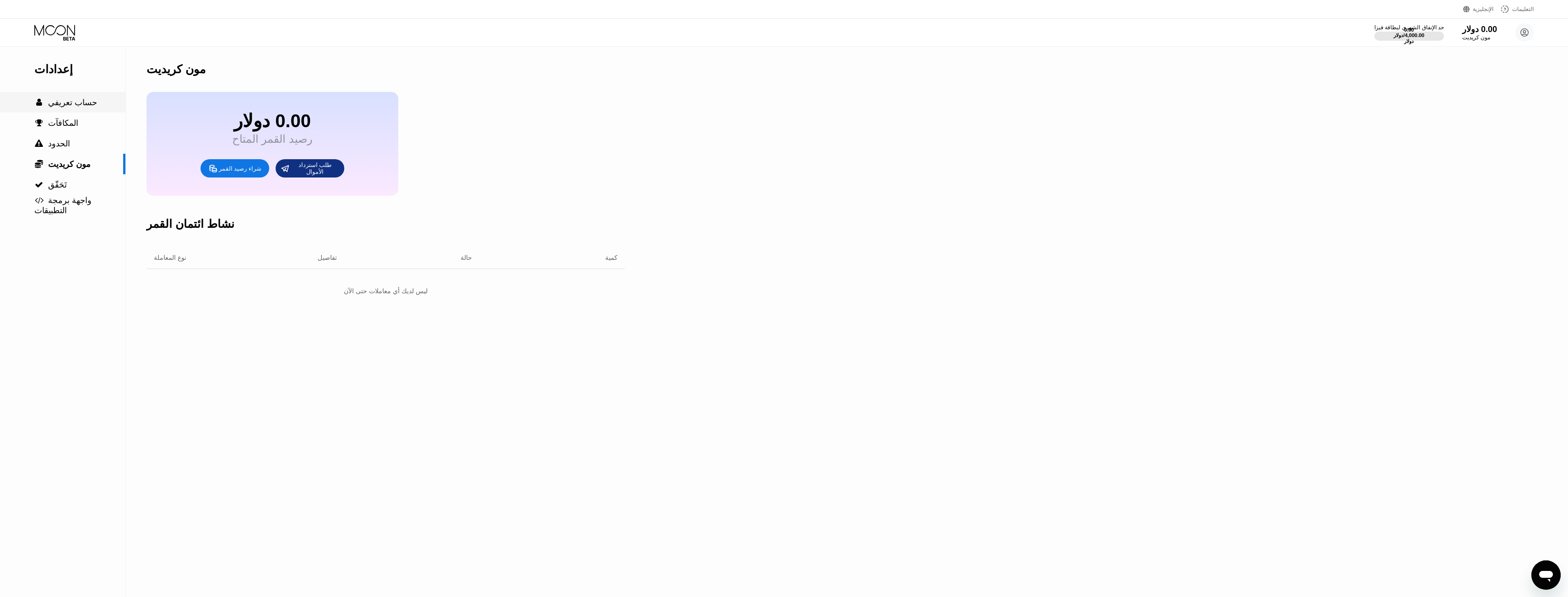
click at [70, 112] on div " حساب تعريفي" at bounding box center [63, 103] width 125 height 21
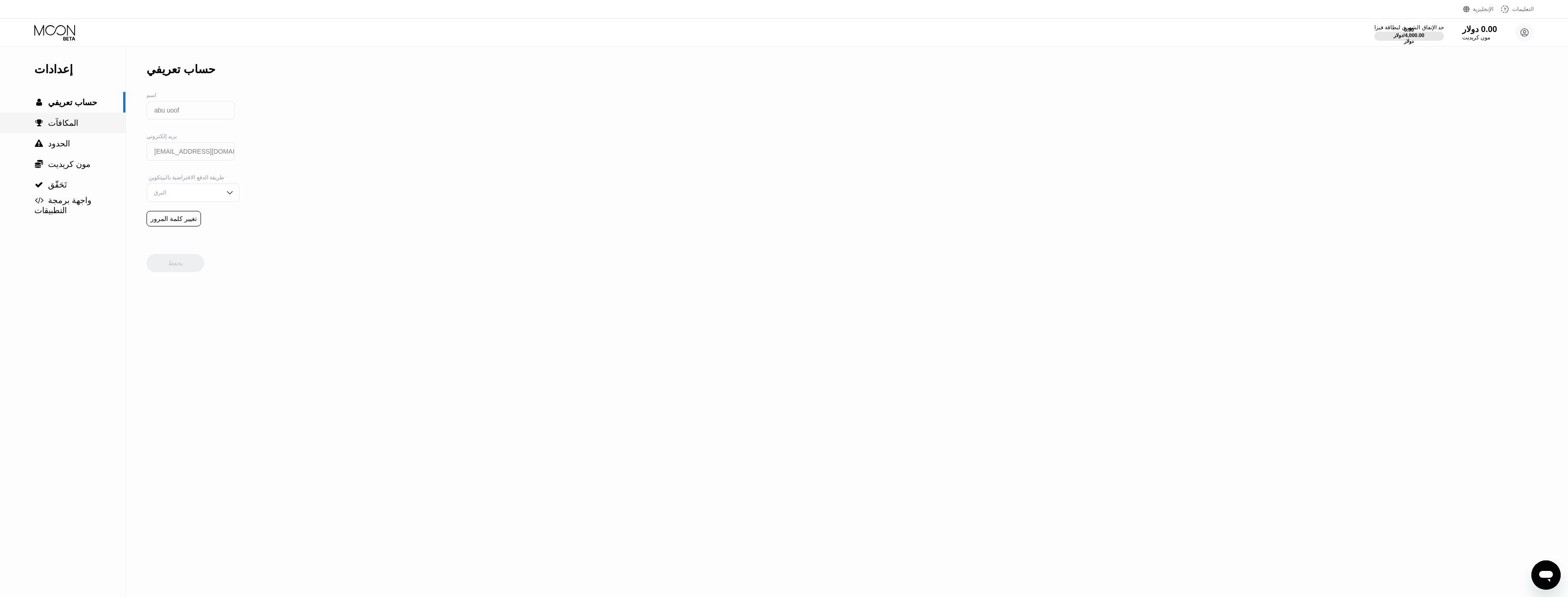
click at [64, 120] on font "المكافآت" at bounding box center [63, 123] width 31 height 9
click at [58, 144] on font "الحدود" at bounding box center [59, 143] width 22 height 9
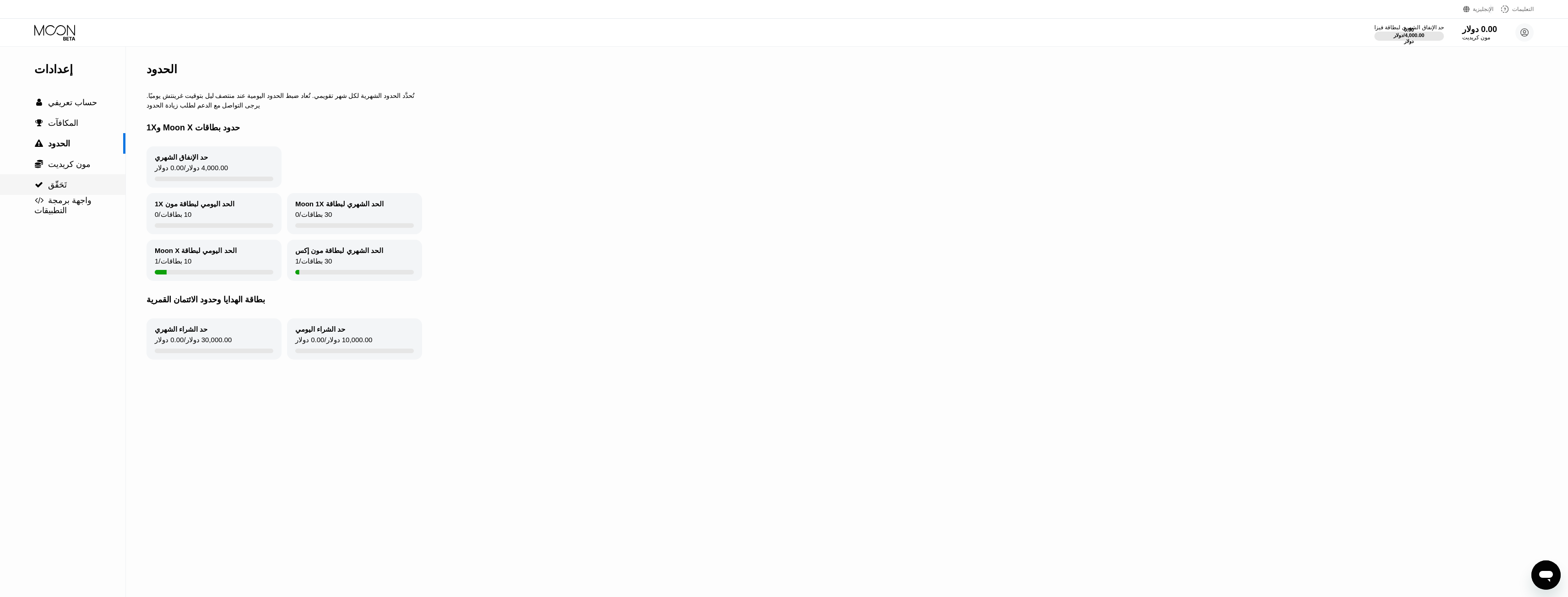
click at [49, 188] on font "تَحَقّق" at bounding box center [57, 185] width 18 height 9
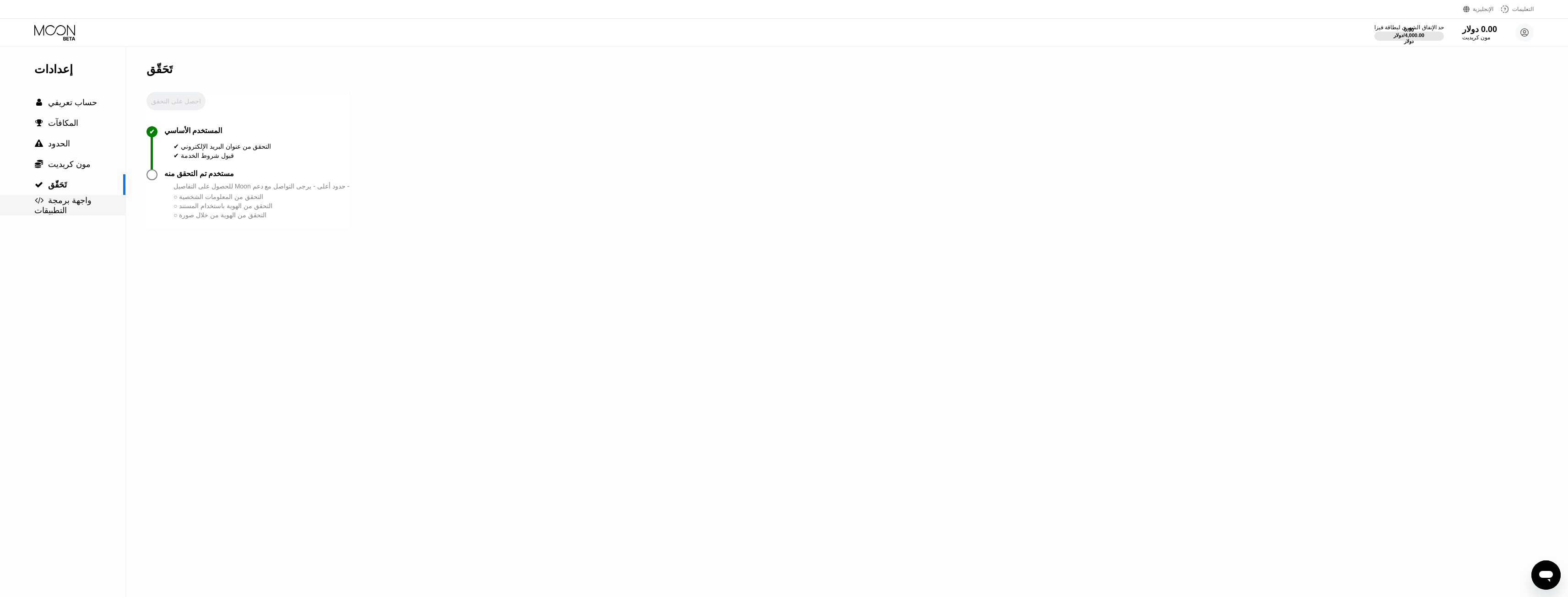
click at [53, 201] on div " واجهة برمجة التطبيقات" at bounding box center [63, 205] width 125 height 21
click at [44, 100] on div " حساب تعريفي" at bounding box center [66, 102] width 63 height 10
click at [42, 34] on icon at bounding box center [55, 33] width 43 height 16
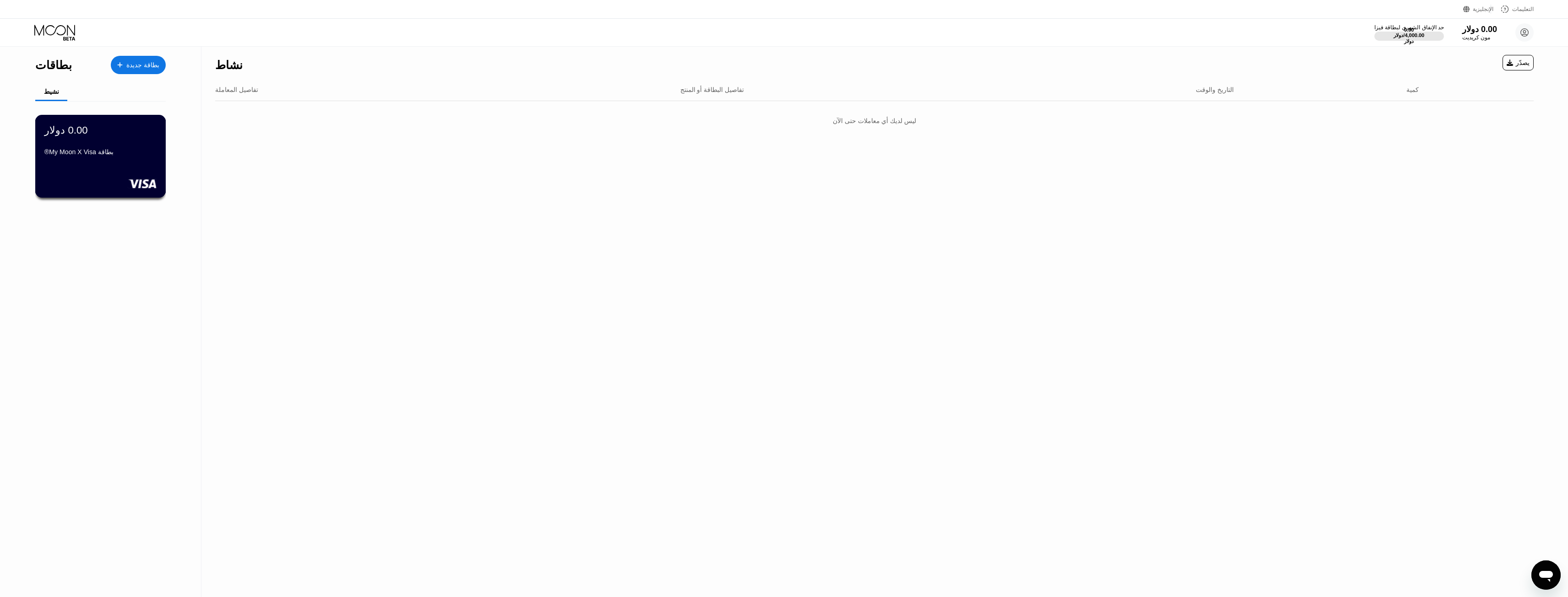
click at [134, 156] on div "بطاقة My Moon X Visa®" at bounding box center [100, 152] width 112 height 7
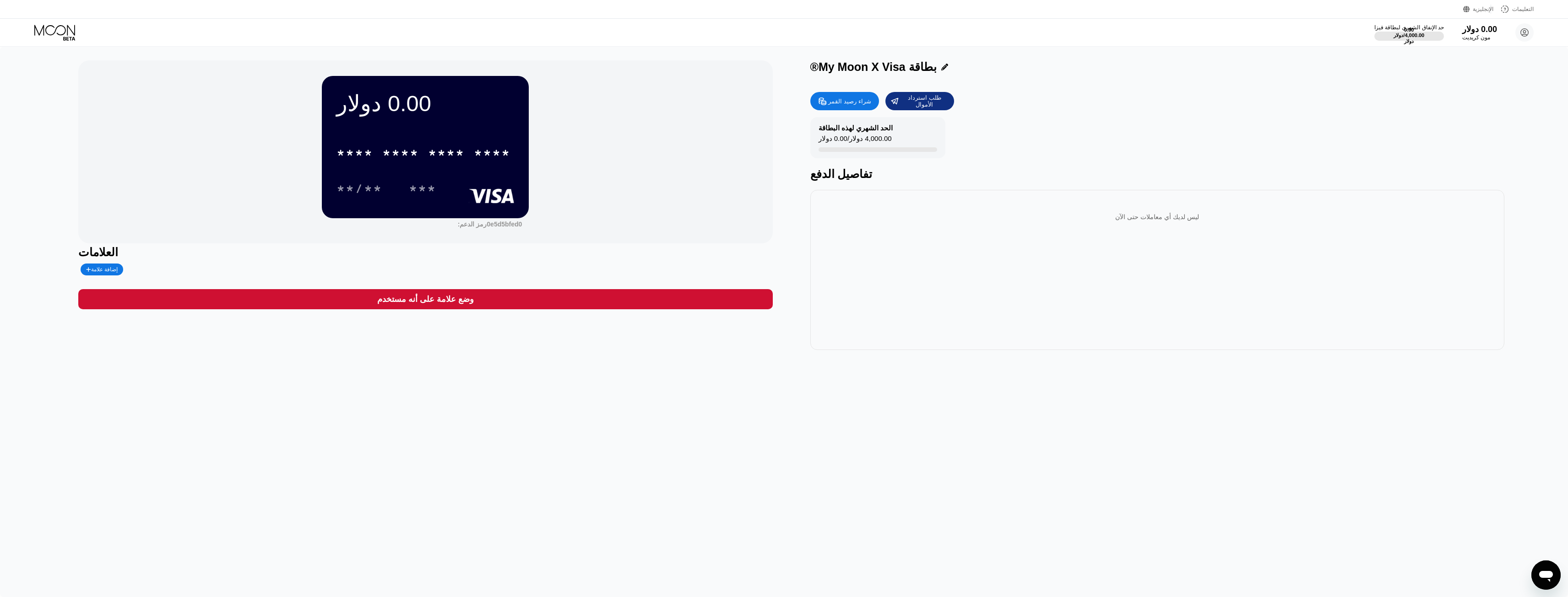
click at [865, 105] on font "شراء رصيد القمر" at bounding box center [849, 101] width 43 height 7
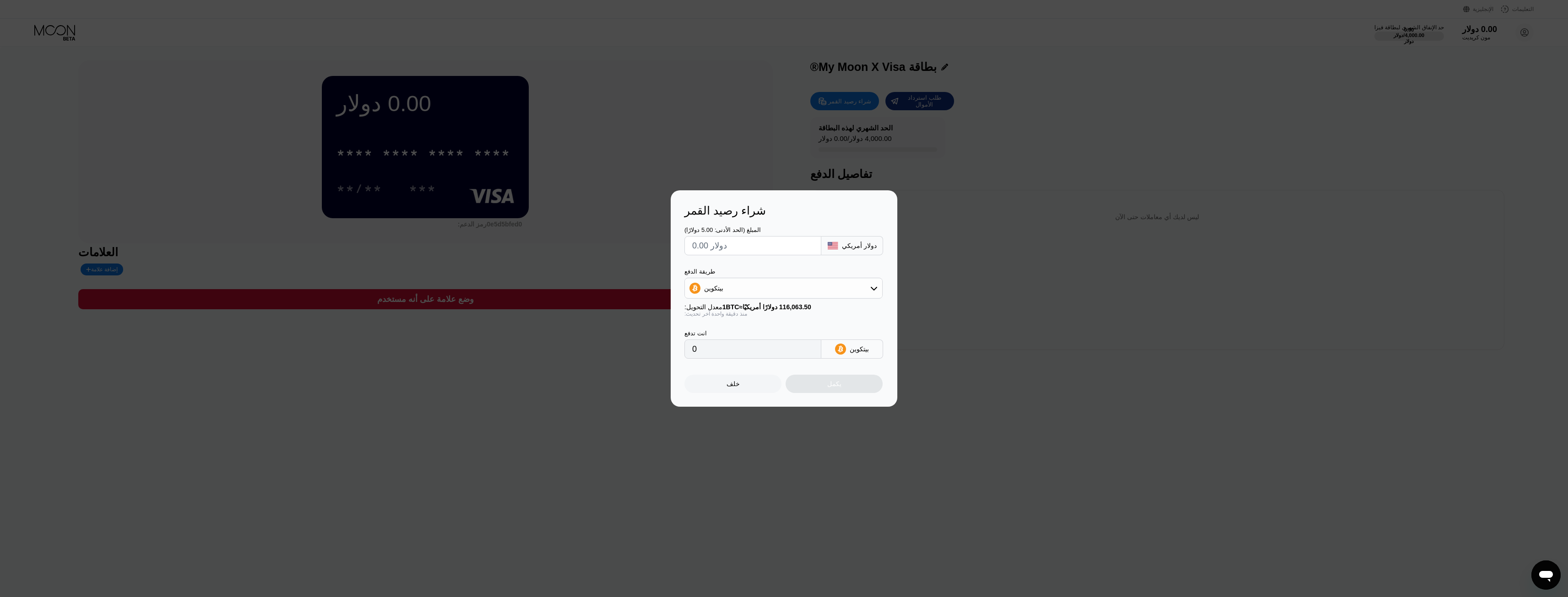
click at [792, 289] on div "بيتكوين" at bounding box center [784, 288] width 198 height 18
click at [724, 336] on font "USDT على TRON" at bounding box center [731, 333] width 51 height 7
type input "0.00"
click at [779, 327] on div "انت تدفع 0.00 USDT TRC-20" at bounding box center [784, 338] width 199 height 42
click at [581, 502] on div at bounding box center [788, 298] width 1575 height 597
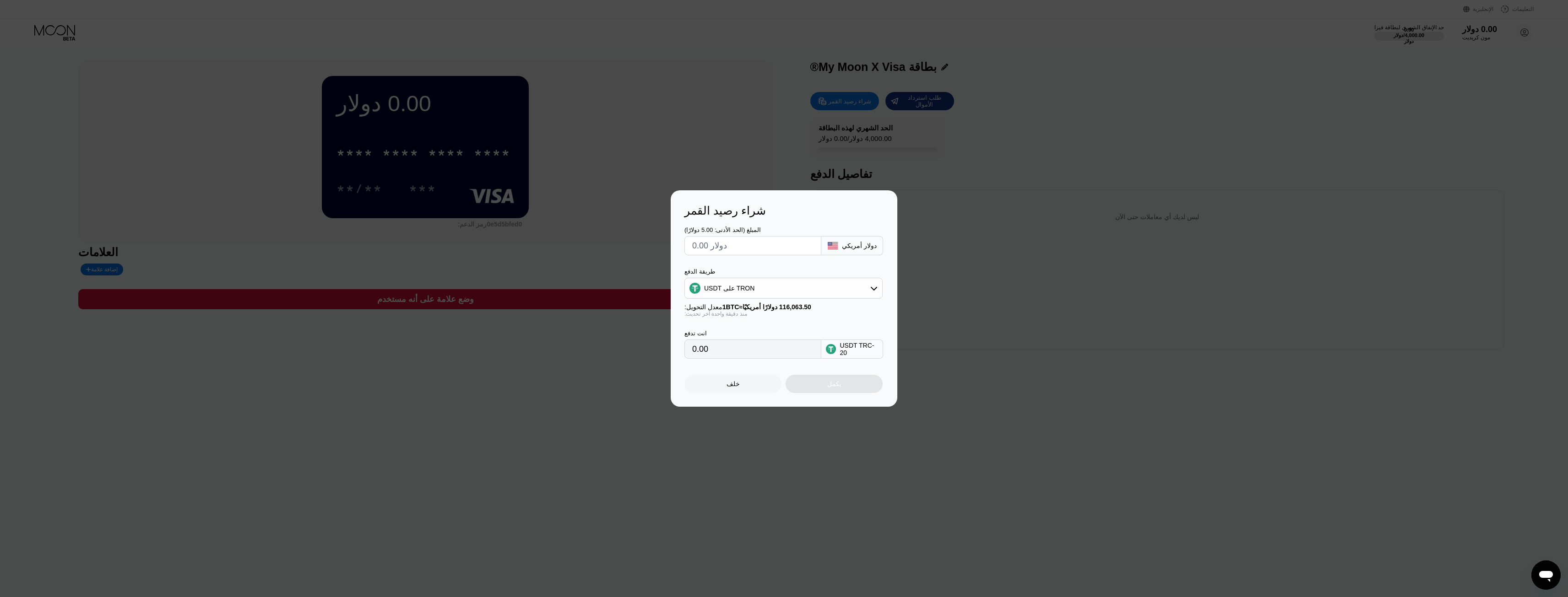
click at [728, 388] on font "خلف" at bounding box center [733, 384] width 14 height 7
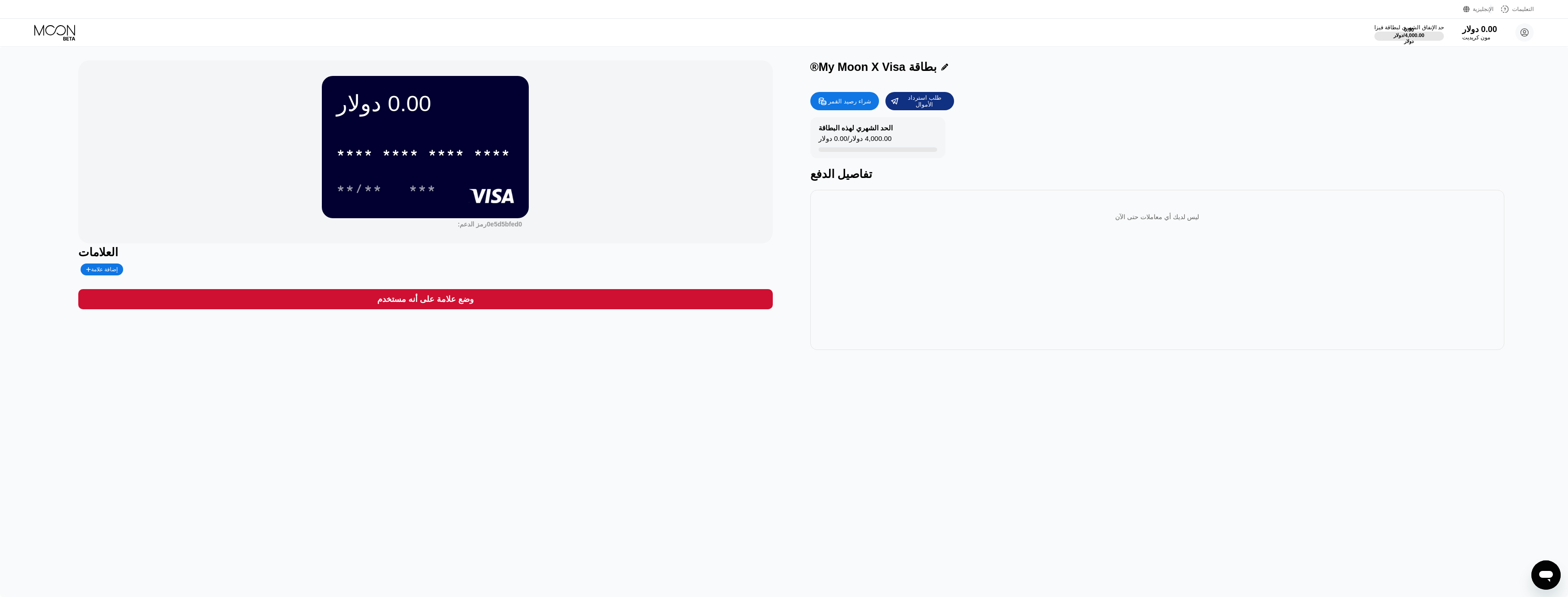
click at [1158, 221] on font "ليس لديك أي معاملات حتى الآن" at bounding box center [1157, 217] width 83 height 7
